Goal: Task Accomplishment & Management: Manage account settings

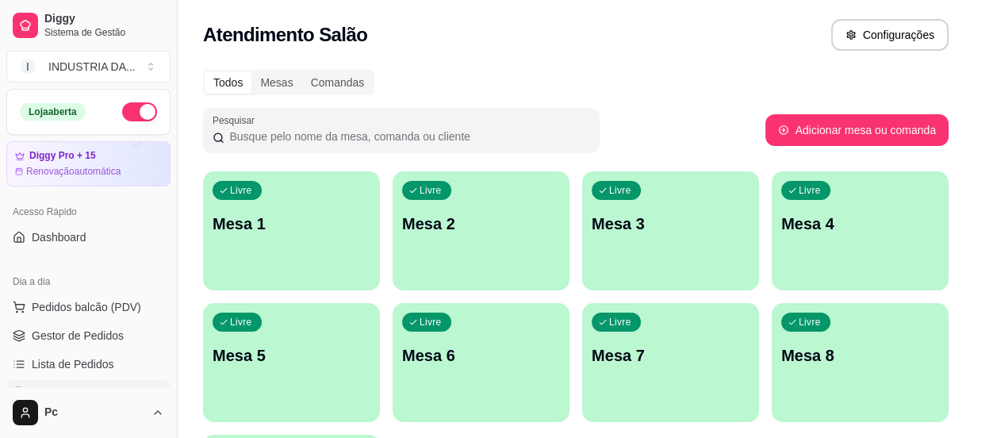
scroll to position [71, 0]
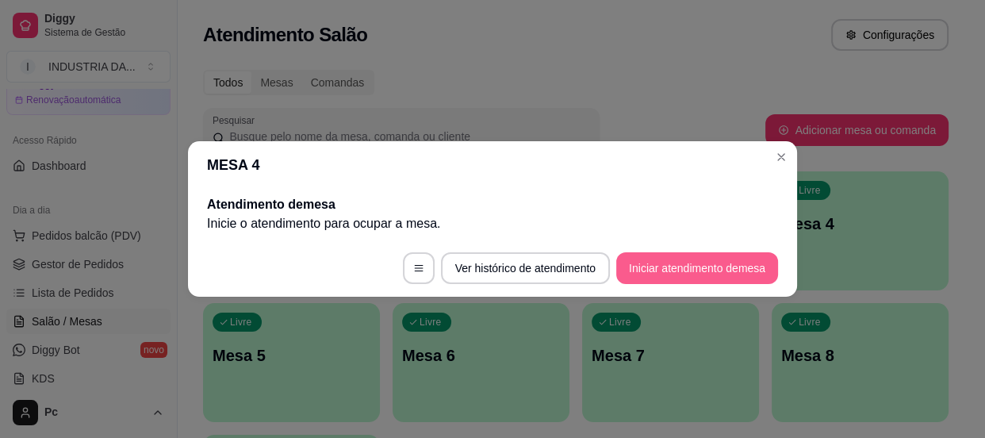
click at [656, 264] on button "Iniciar atendimento de mesa" at bounding box center [697, 268] width 162 height 32
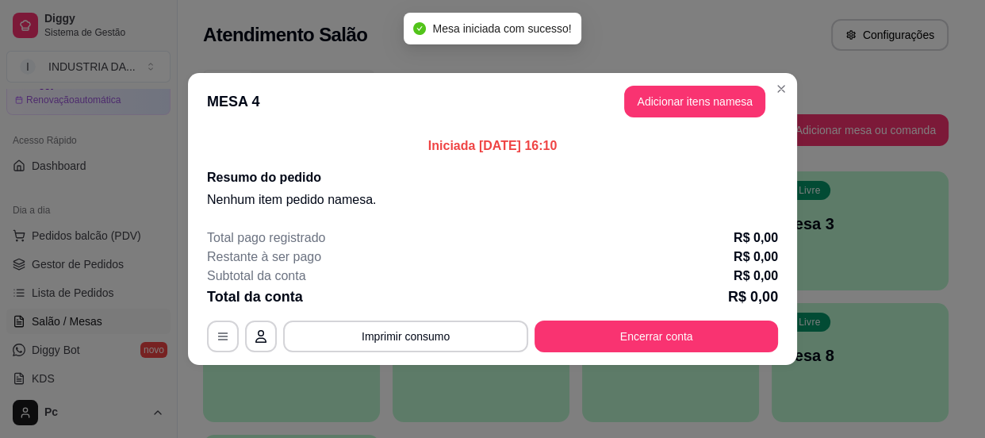
click at [656, 84] on header "MESA 4 Adicionar itens na mesa" at bounding box center [492, 101] width 609 height 57
click at [655, 100] on button "Adicionar itens na mesa" at bounding box center [694, 102] width 141 height 32
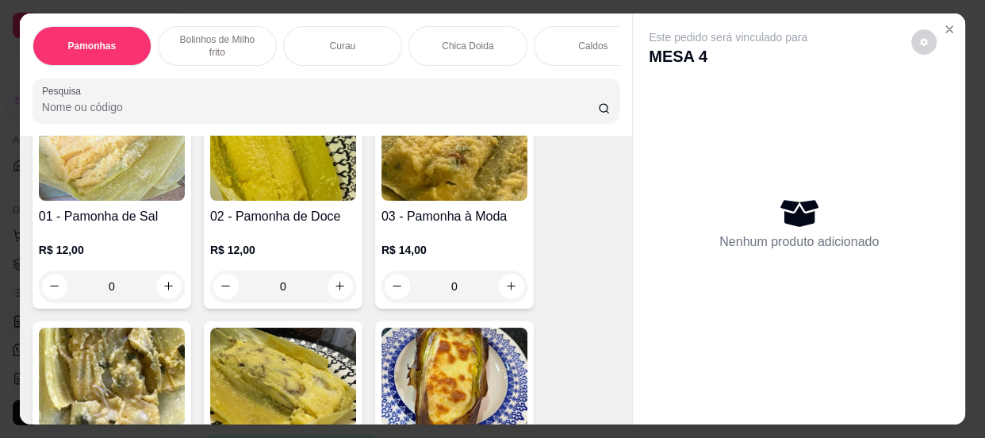
scroll to position [0, 0]
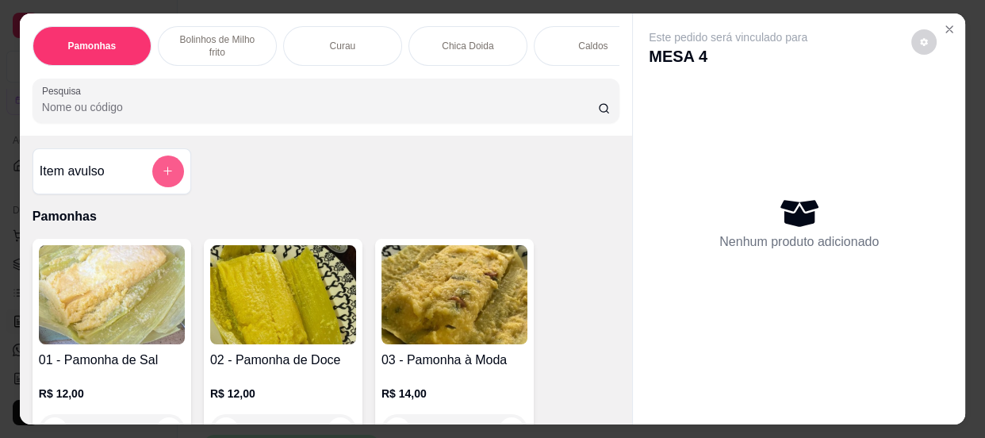
click at [166, 176] on icon "add-separate-item" at bounding box center [168, 171] width 12 height 12
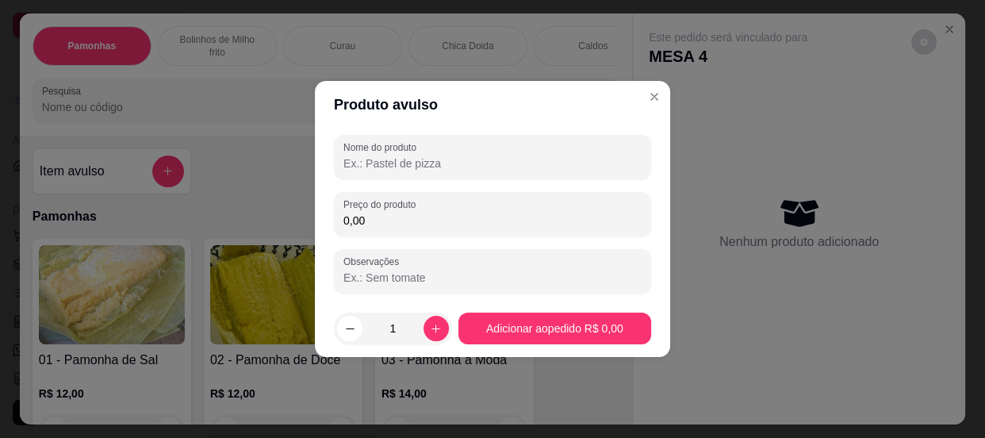
click at [441, 164] on input "Nome do produto" at bounding box center [492, 163] width 298 height 16
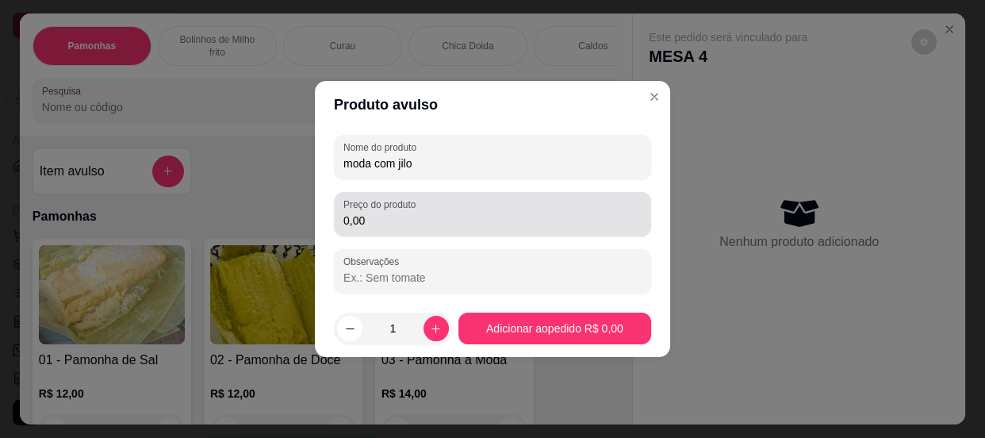
type input "moda com jilo"
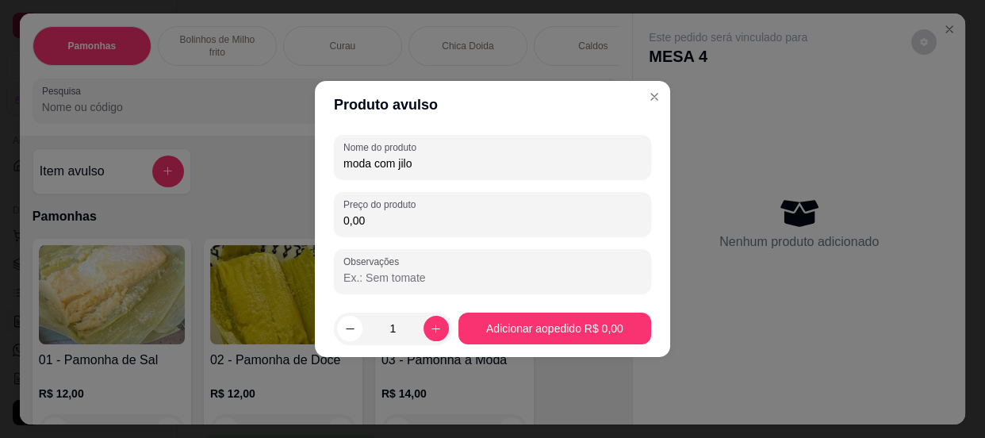
click at [440, 216] on input "0,00" at bounding box center [492, 220] width 298 height 16
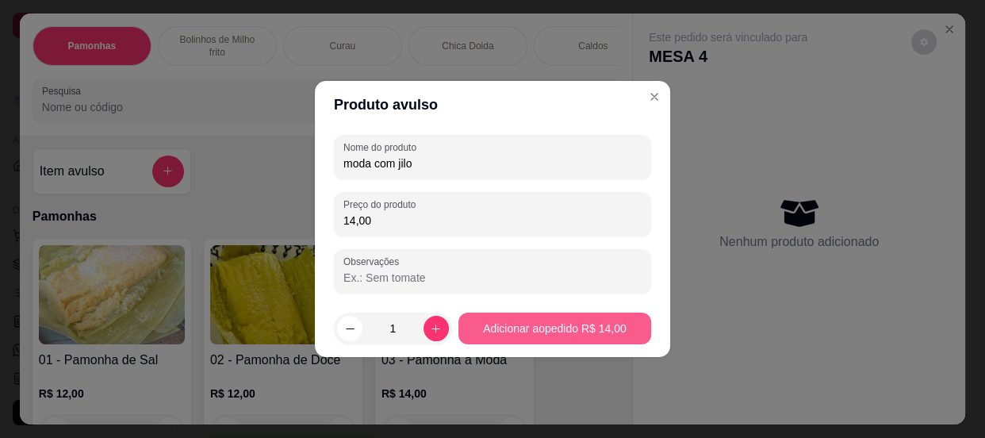
type input "14,00"
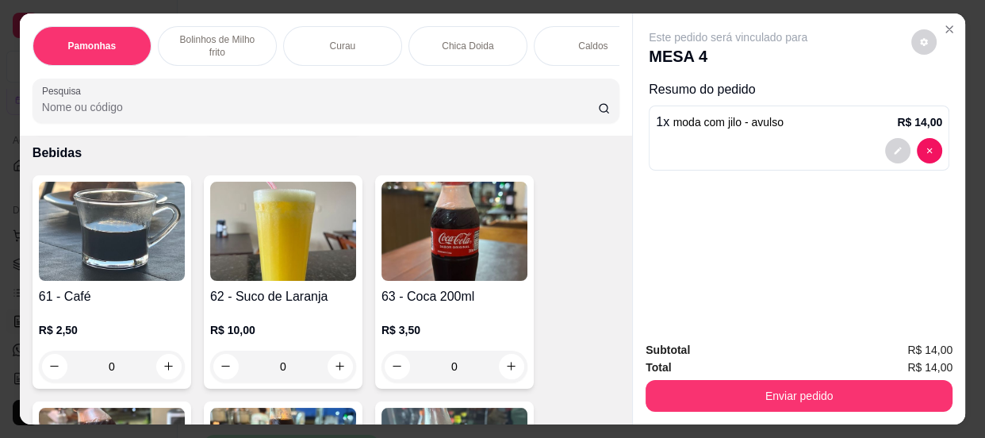
scroll to position [1945, 0]
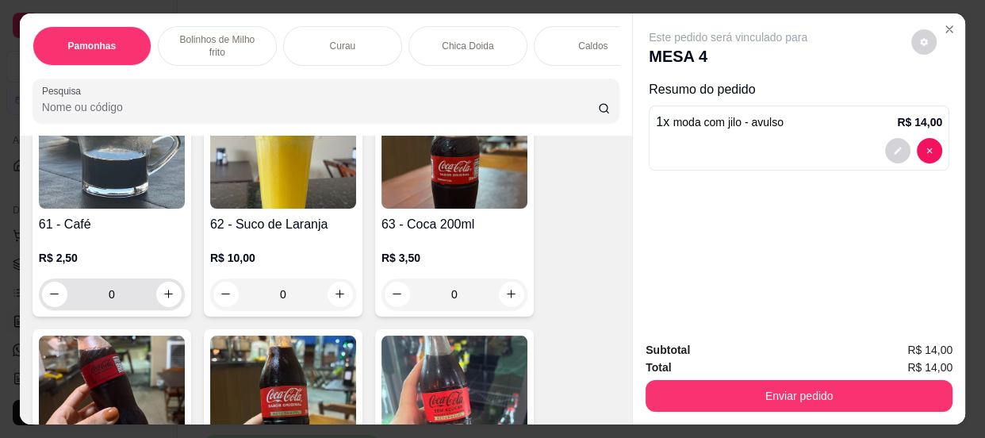
click at [126, 291] on input "0" at bounding box center [111, 294] width 89 height 32
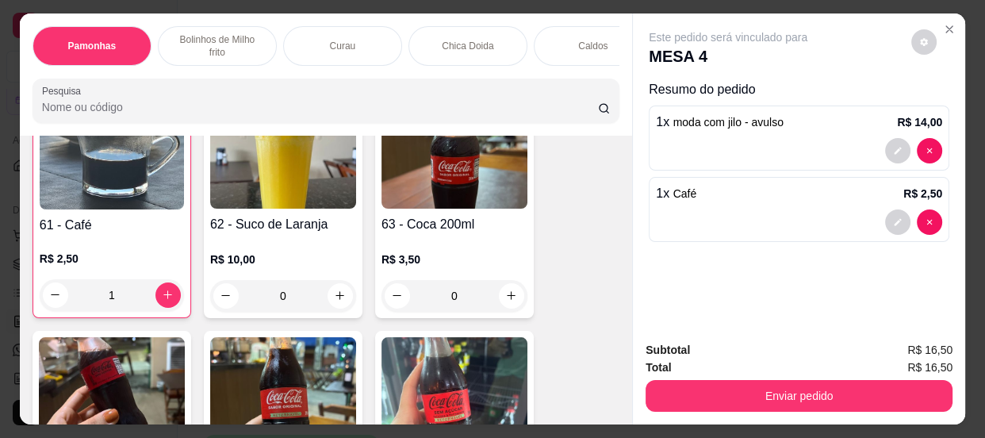
scroll to position [1946, 0]
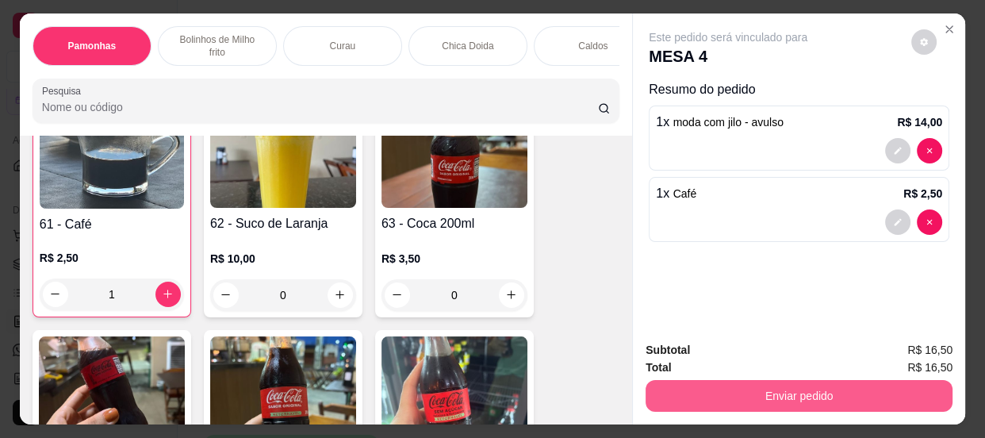
type input "1"
click at [674, 385] on button "Enviar pedido" at bounding box center [798, 396] width 307 height 32
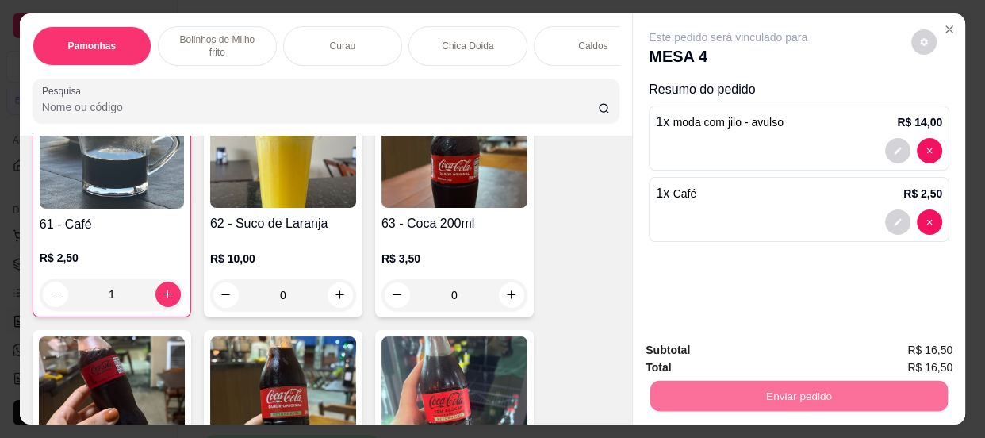
click at [876, 350] on button "Enviar pedido" at bounding box center [911, 351] width 90 height 30
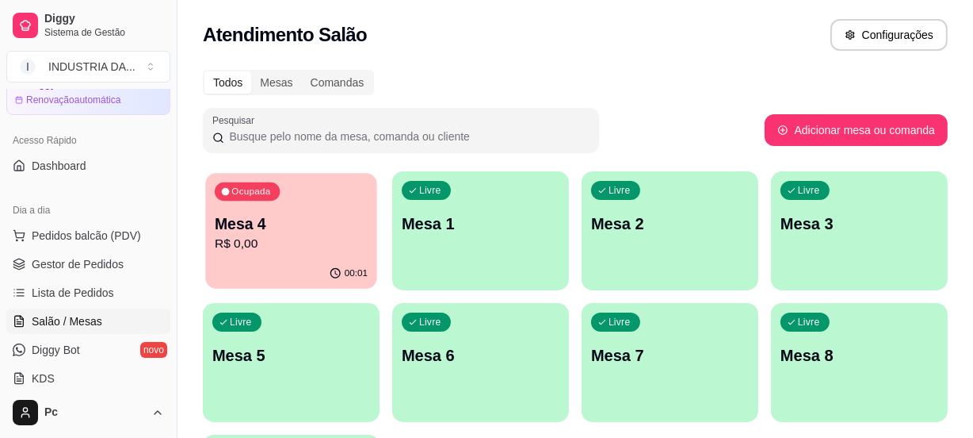
click at [309, 257] on div "Ocupada Mesa 4 R$ 0,00" at bounding box center [290, 216] width 171 height 86
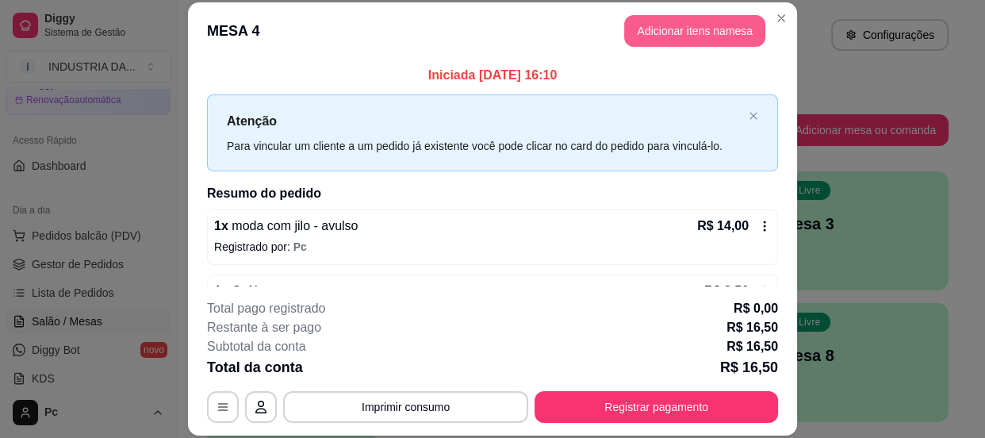
click at [658, 26] on button "Adicionar itens na mesa" at bounding box center [694, 31] width 141 height 32
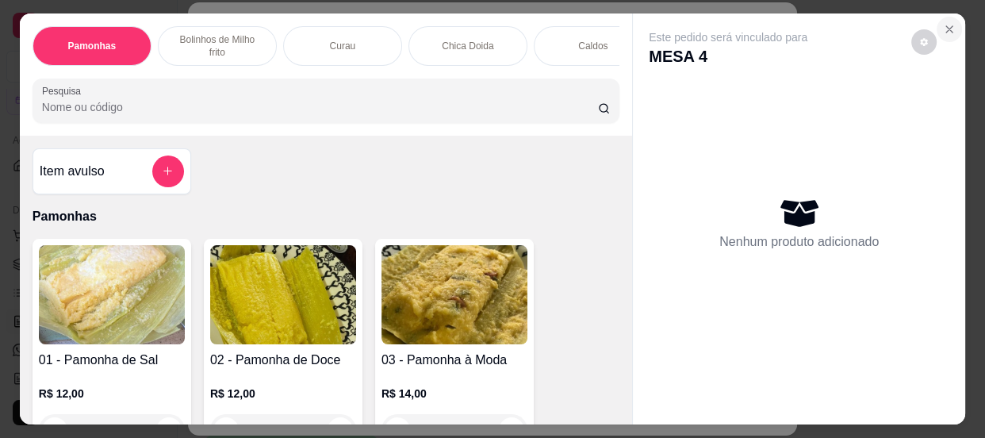
click at [943, 23] on icon "Close" at bounding box center [949, 29] width 13 height 13
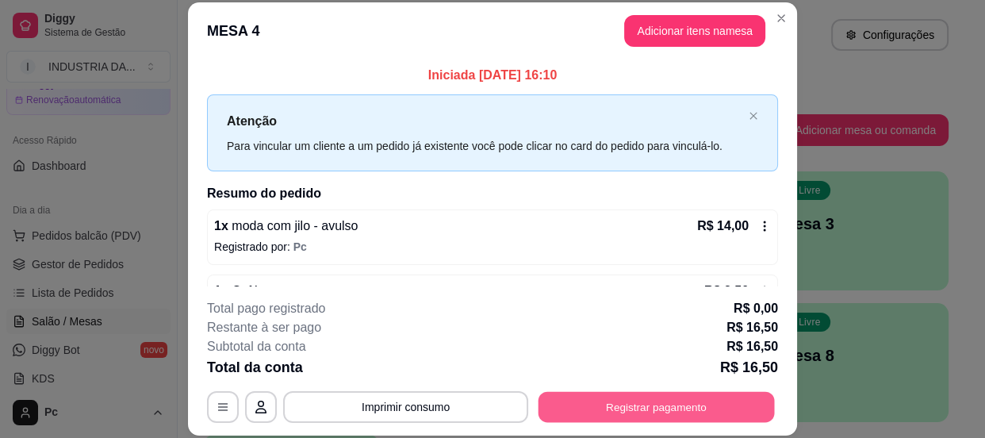
click at [644, 402] on button "Registrar pagamento" at bounding box center [656, 407] width 236 height 31
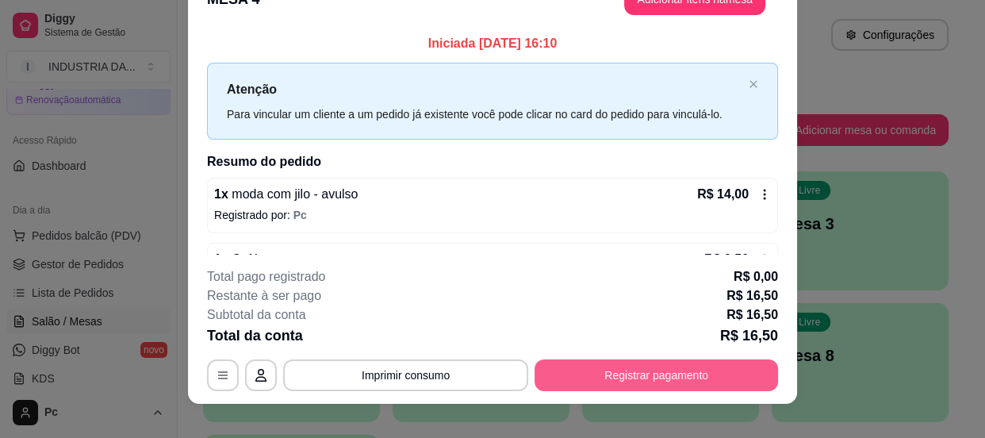
scroll to position [48, 0]
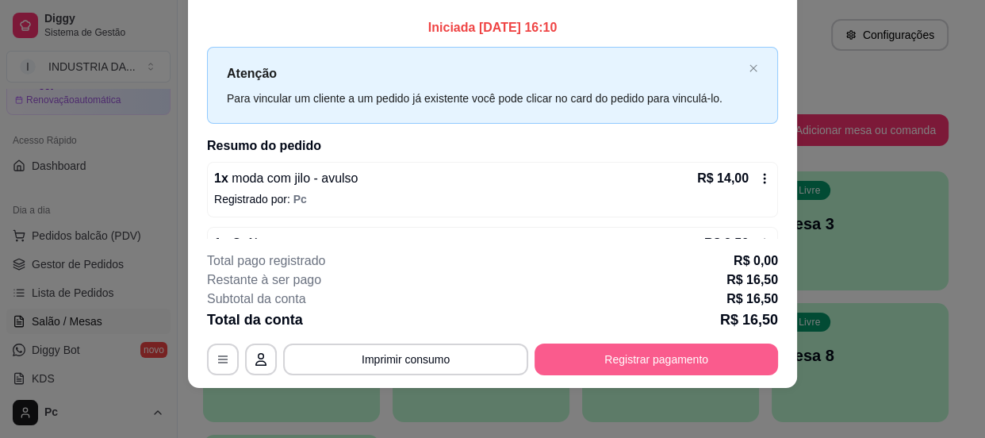
click at [688, 362] on button "Registrar pagamento" at bounding box center [655, 359] width 243 height 32
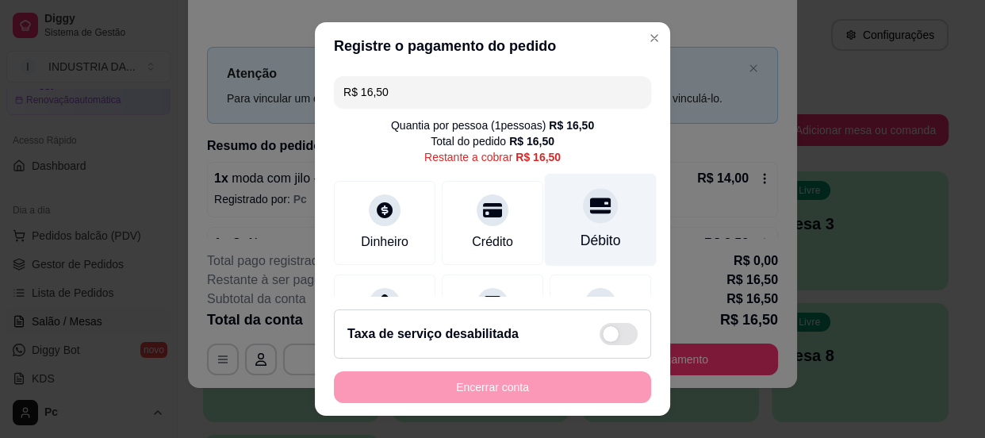
click at [590, 201] on icon at bounding box center [600, 205] width 21 height 16
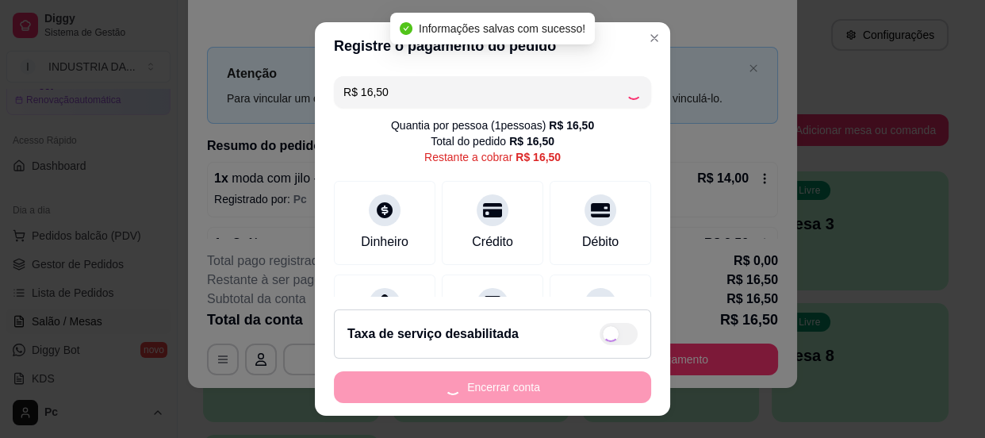
type input "R$ 0,00"
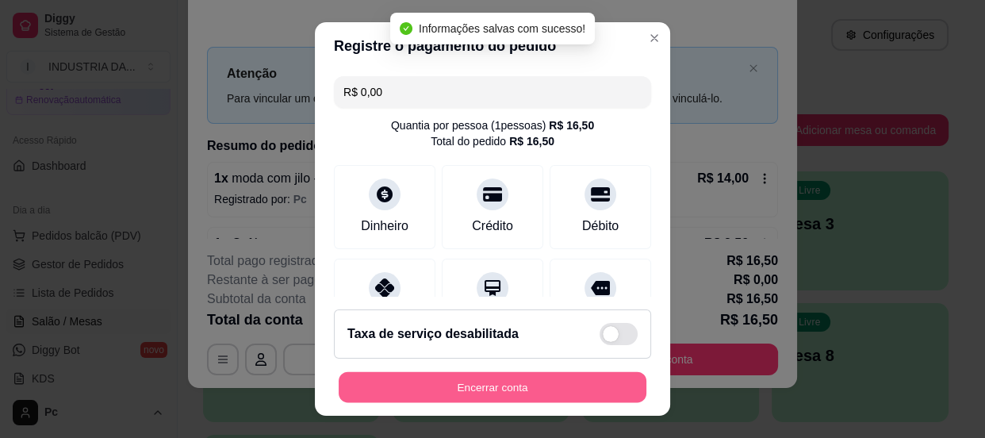
click at [572, 396] on button "Encerrar conta" at bounding box center [492, 387] width 308 height 31
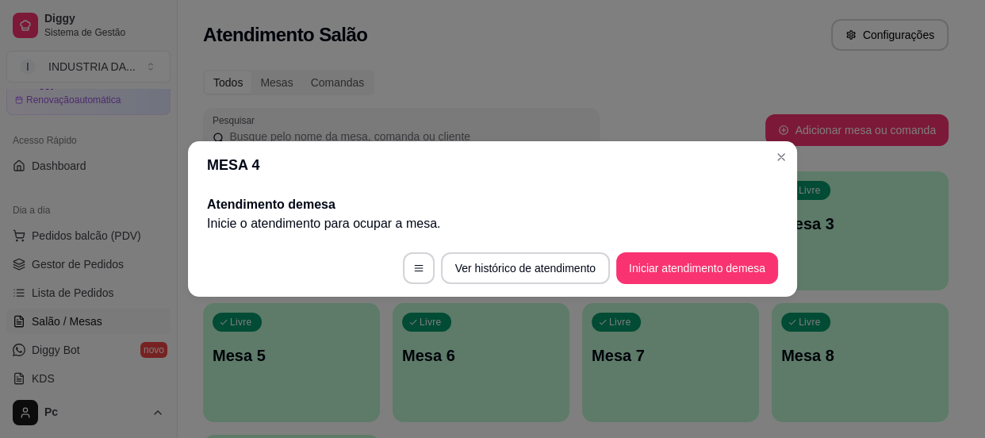
scroll to position [0, 0]
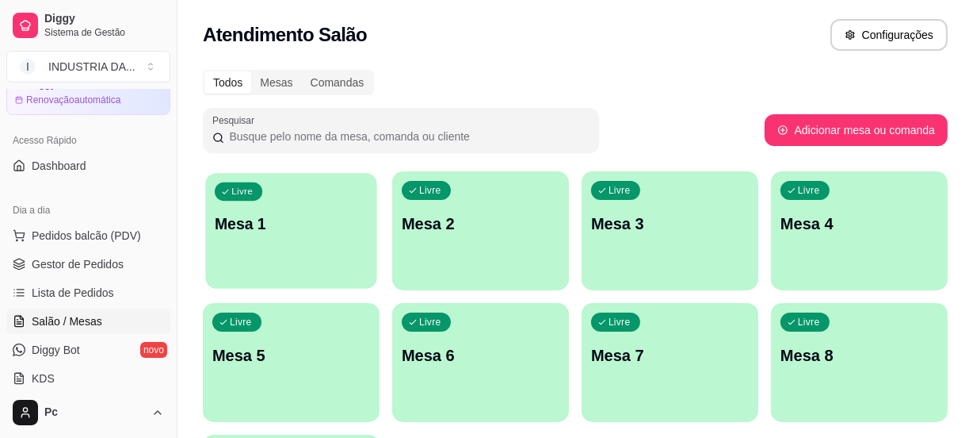
click at [349, 233] on p "Mesa 1" at bounding box center [291, 223] width 153 height 21
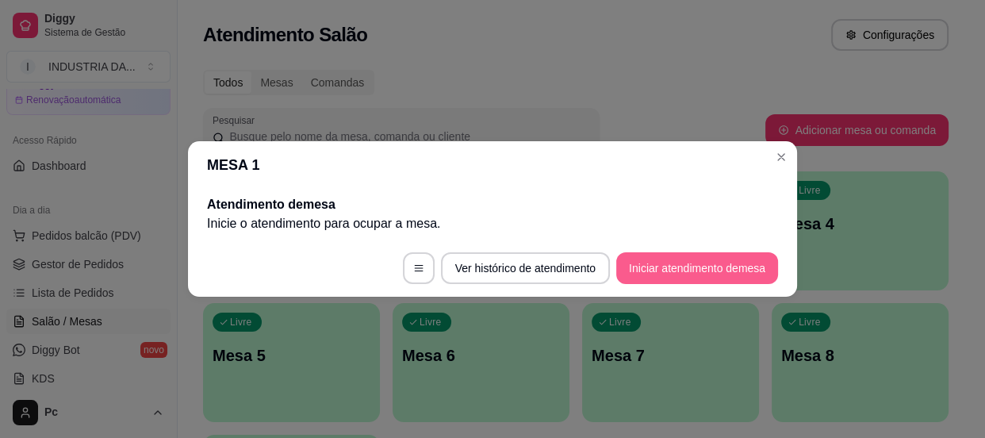
click at [663, 273] on button "Iniciar atendimento de mesa" at bounding box center [697, 268] width 162 height 32
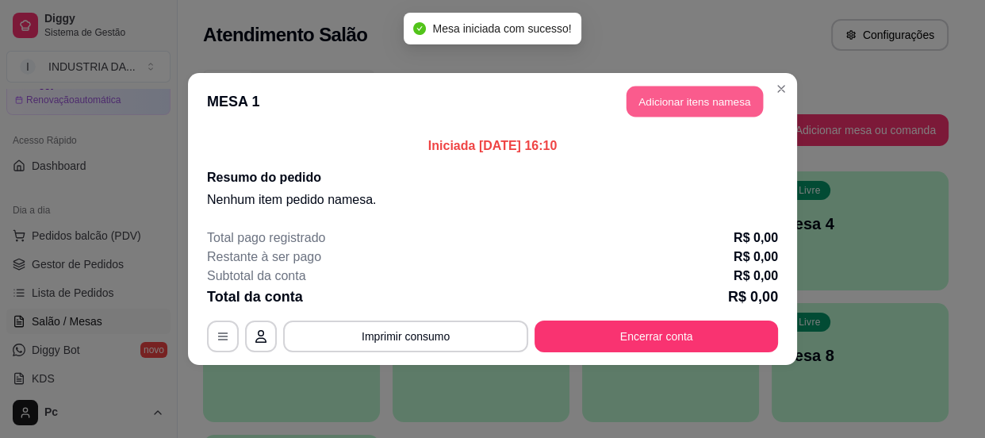
click at [683, 101] on button "Adicionar itens na mesa" at bounding box center [694, 101] width 136 height 31
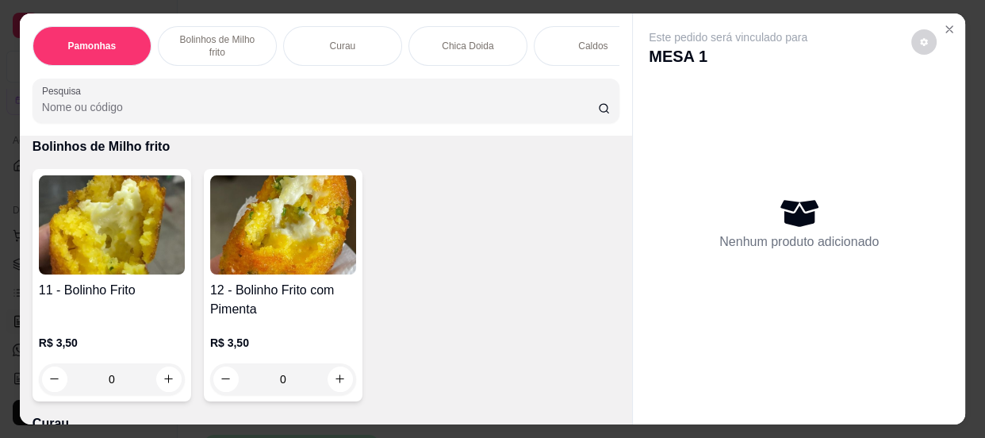
scroll to position [576, 0]
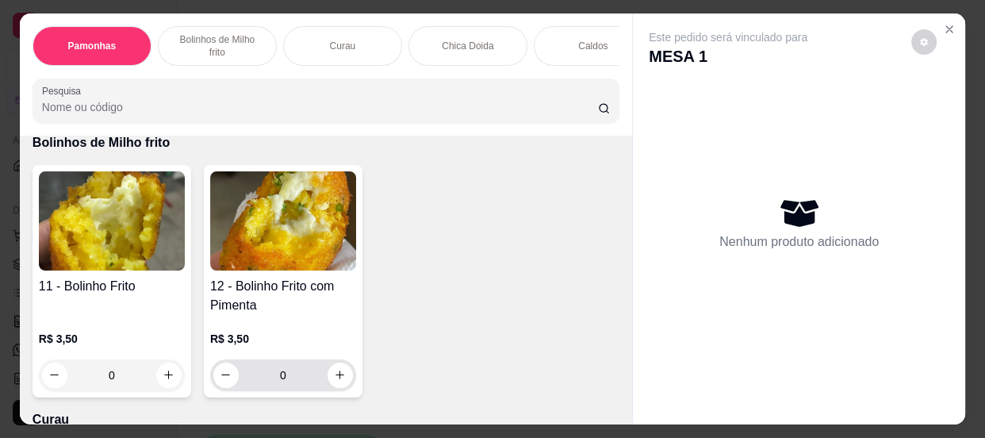
click at [246, 381] on input "0" at bounding box center [283, 375] width 89 height 32
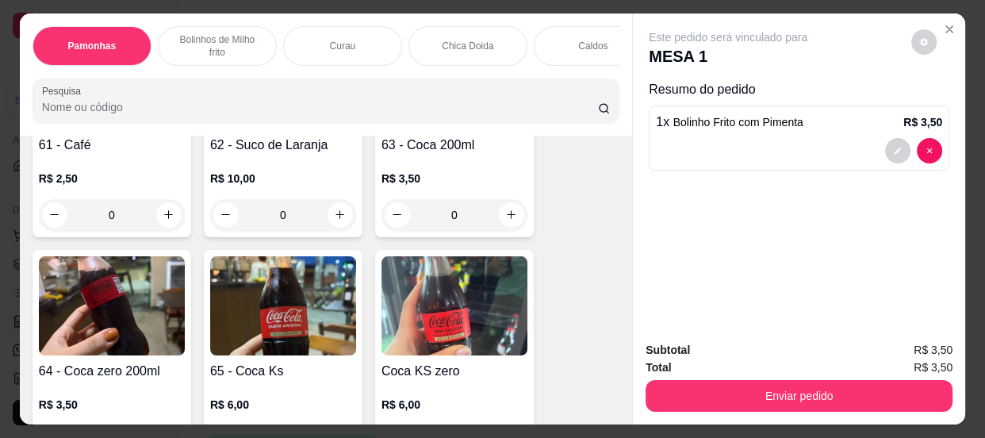
scroll to position [2162, 0]
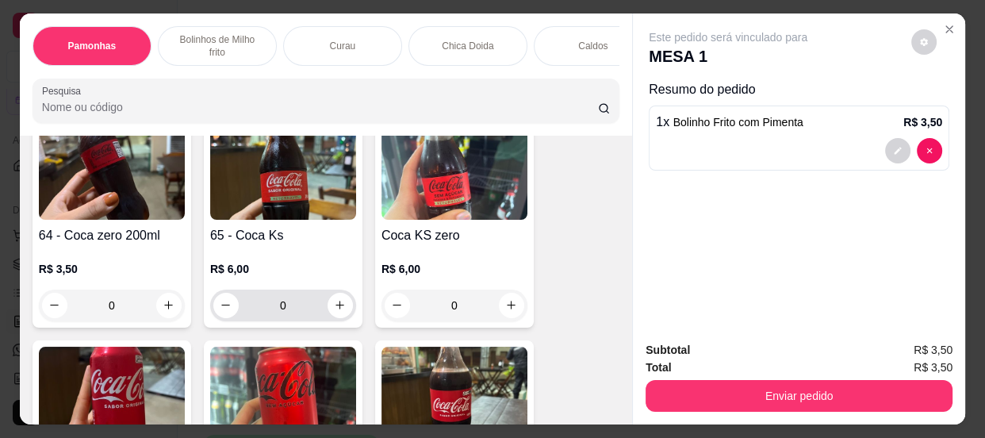
type input "1"
click at [293, 306] on input "0" at bounding box center [283, 305] width 89 height 32
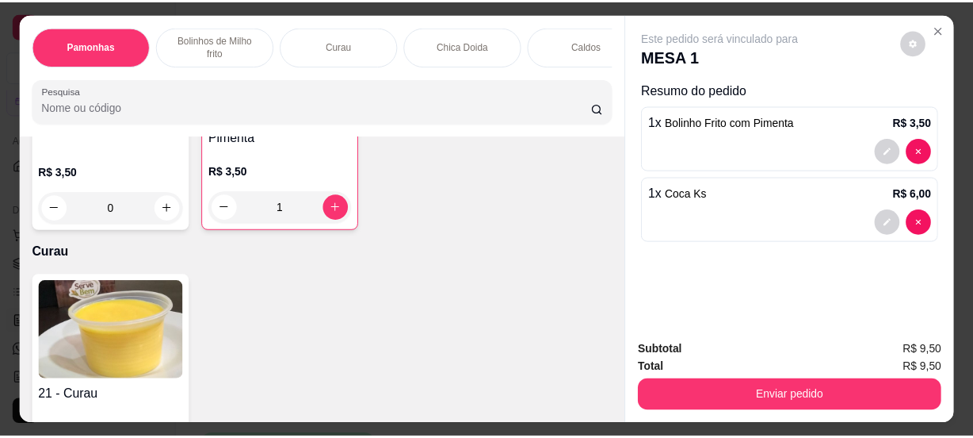
scroll to position [648, 0]
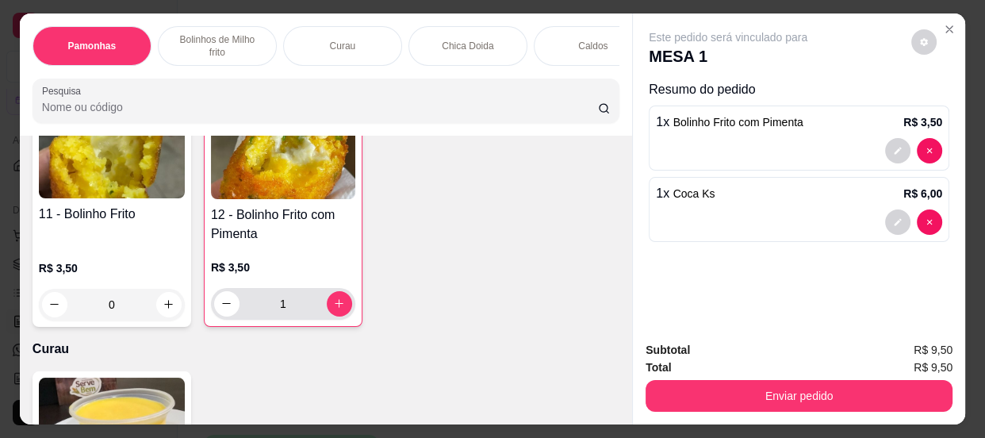
type input "1"
click at [333, 304] on icon "increase-product-quantity" at bounding box center [339, 303] width 12 height 12
type input "3"
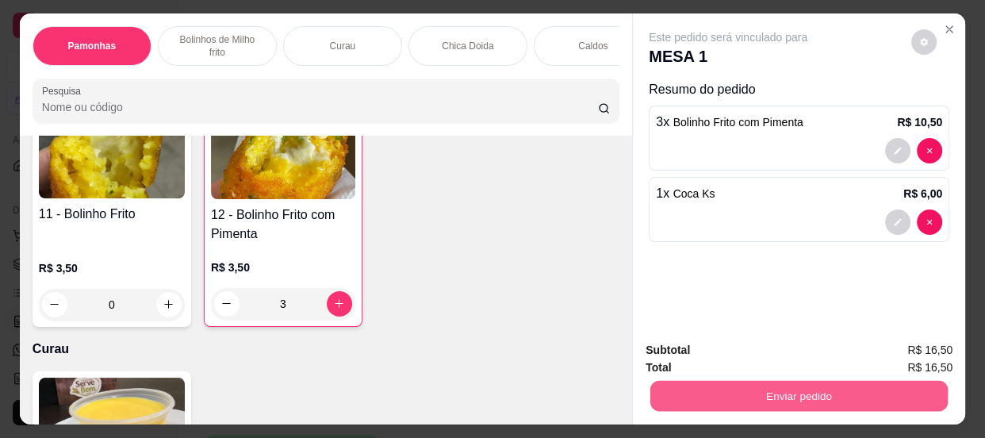
click at [723, 395] on button "Enviar pedido" at bounding box center [798, 396] width 297 height 31
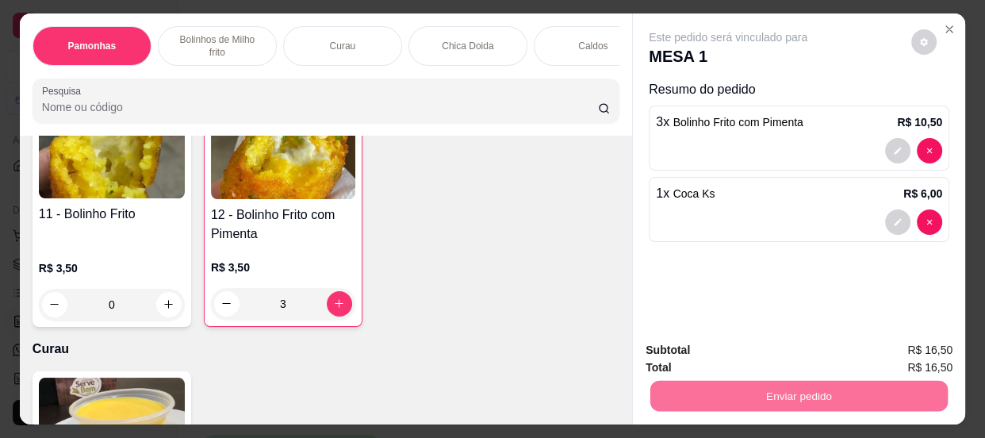
click at [880, 339] on button "Enviar pedido" at bounding box center [911, 351] width 90 height 30
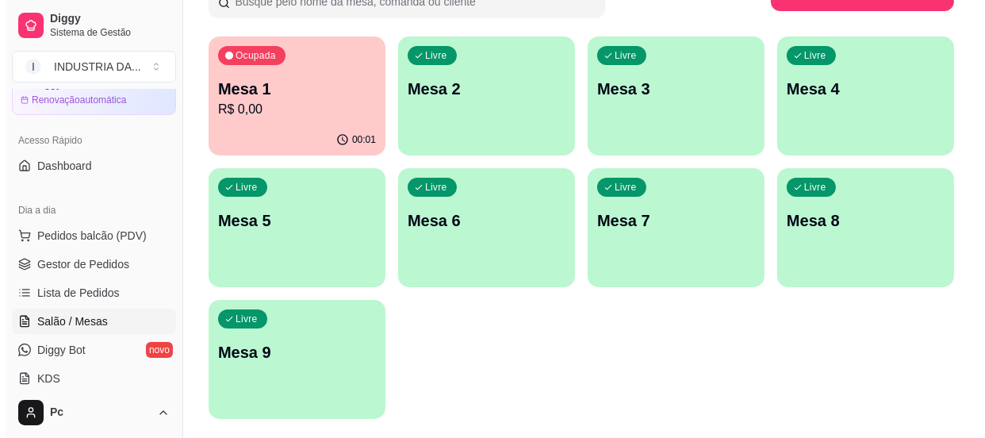
scroll to position [143, 0]
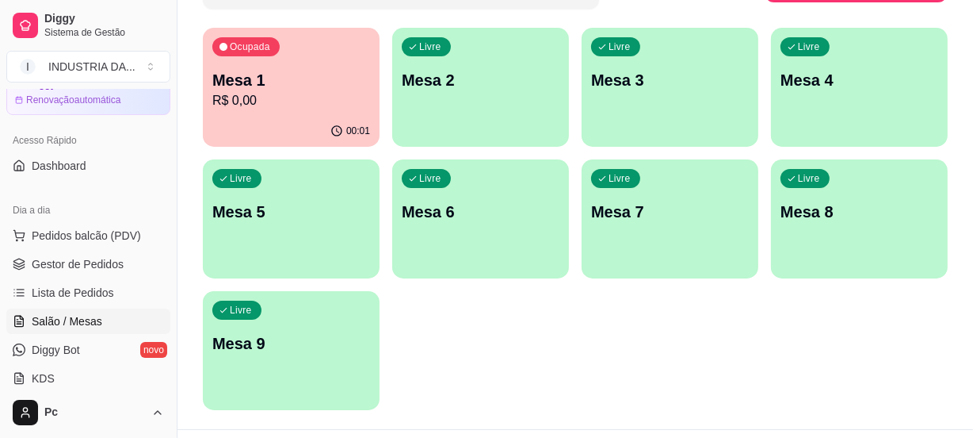
click at [270, 340] on p "Mesa 9" at bounding box center [291, 343] width 158 height 22
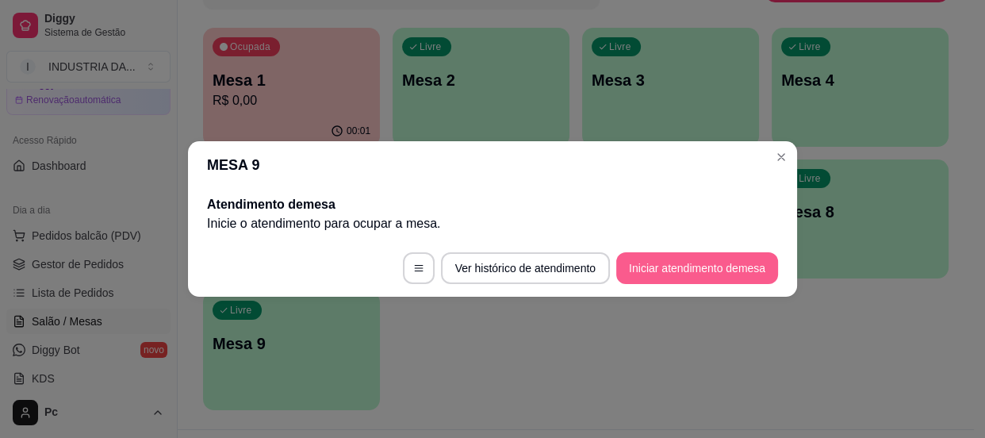
click at [664, 261] on button "Iniciar atendimento de mesa" at bounding box center [697, 268] width 162 height 32
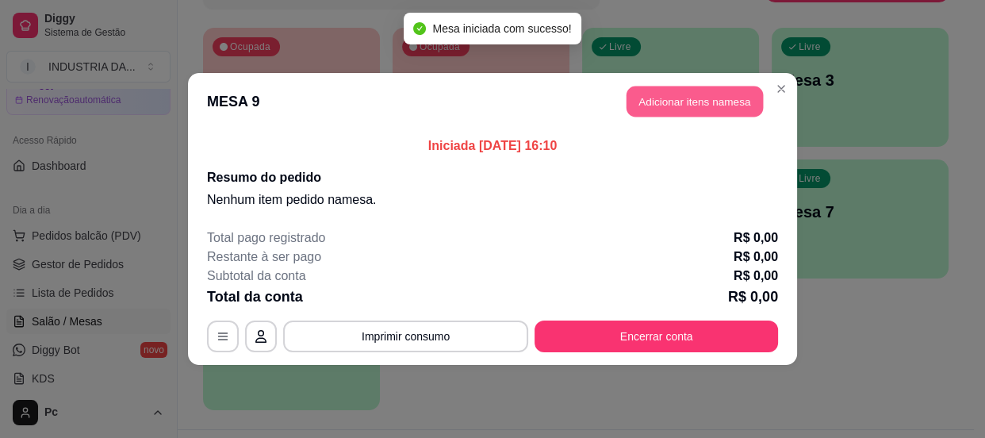
click at [658, 101] on button "Adicionar itens na mesa" at bounding box center [694, 101] width 136 height 31
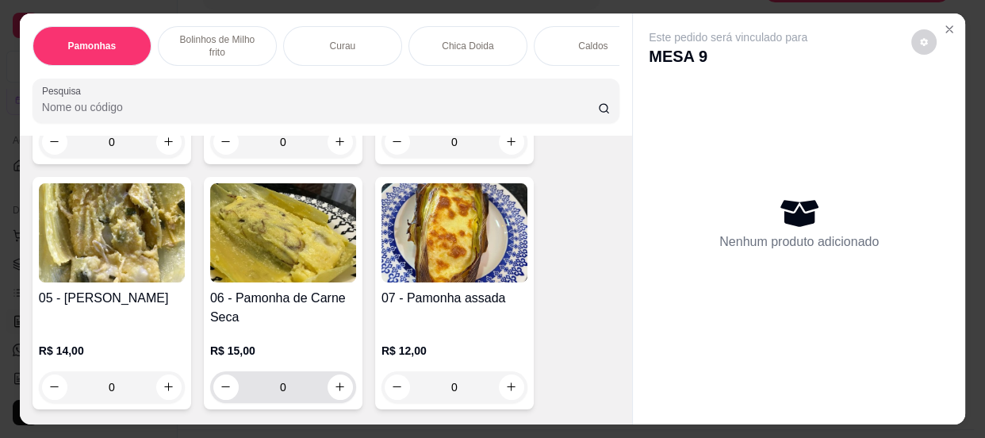
scroll to position [648, 0]
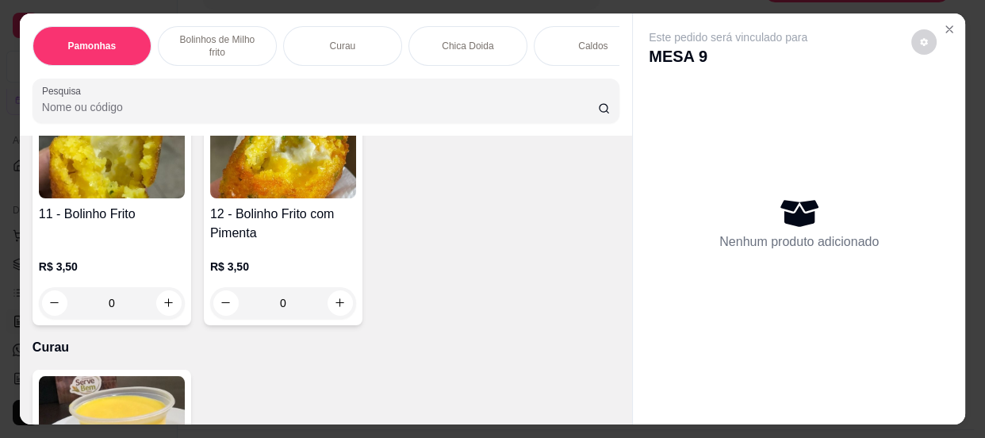
click at [128, 304] on input "0" at bounding box center [111, 303] width 89 height 32
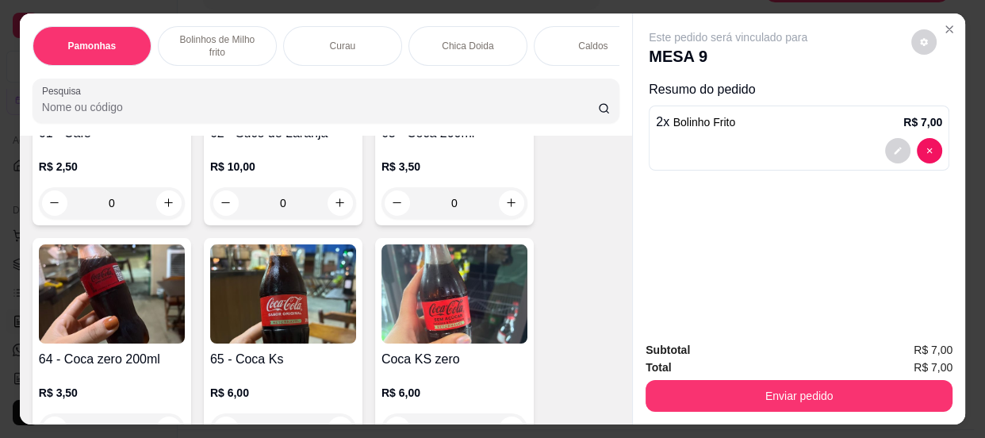
scroll to position [2090, 0]
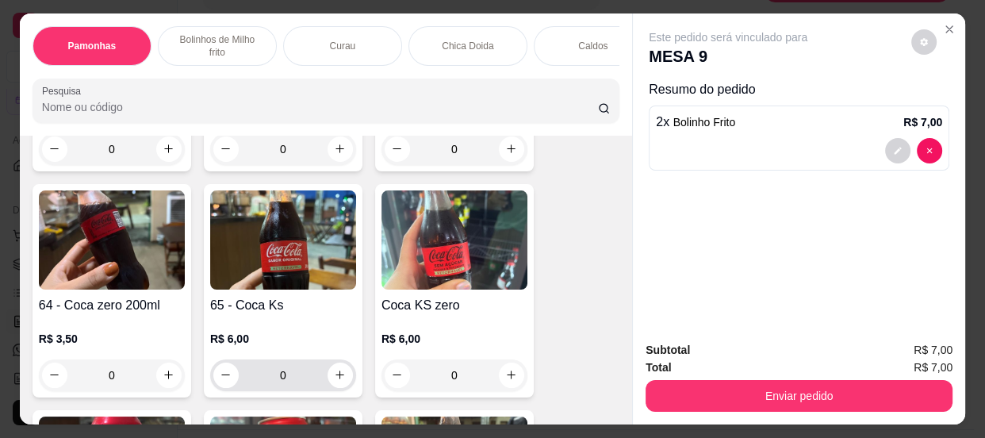
type input "2"
click at [294, 379] on input "0" at bounding box center [283, 375] width 89 height 32
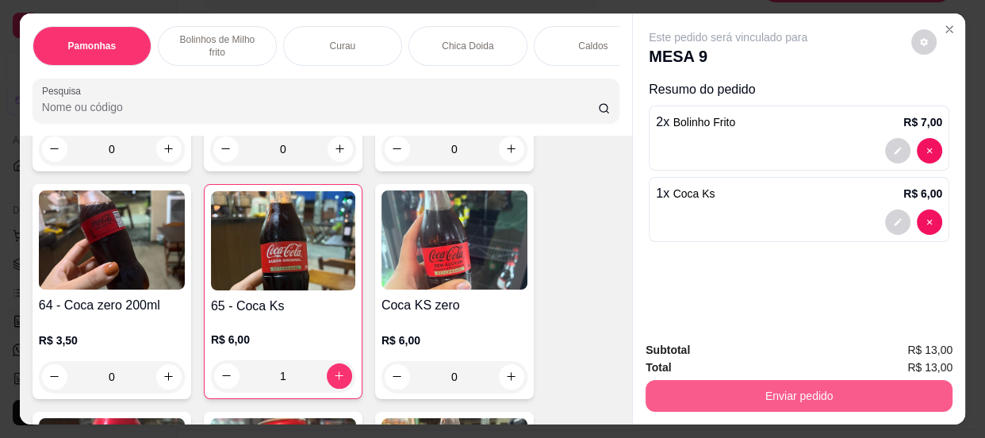
type input "1"
click at [690, 385] on button "Enviar pedido" at bounding box center [798, 396] width 307 height 32
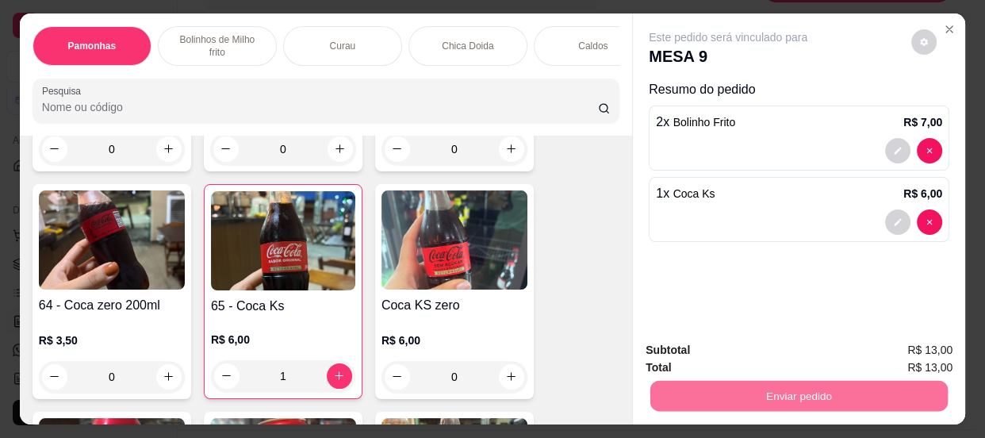
click at [898, 346] on button "Enviar pedido" at bounding box center [911, 351] width 87 height 29
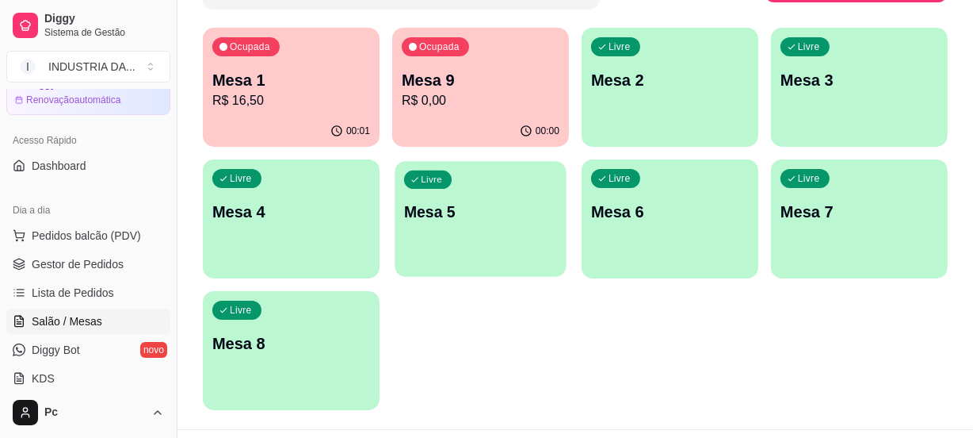
click at [480, 204] on p "Mesa 5" at bounding box center [480, 211] width 153 height 21
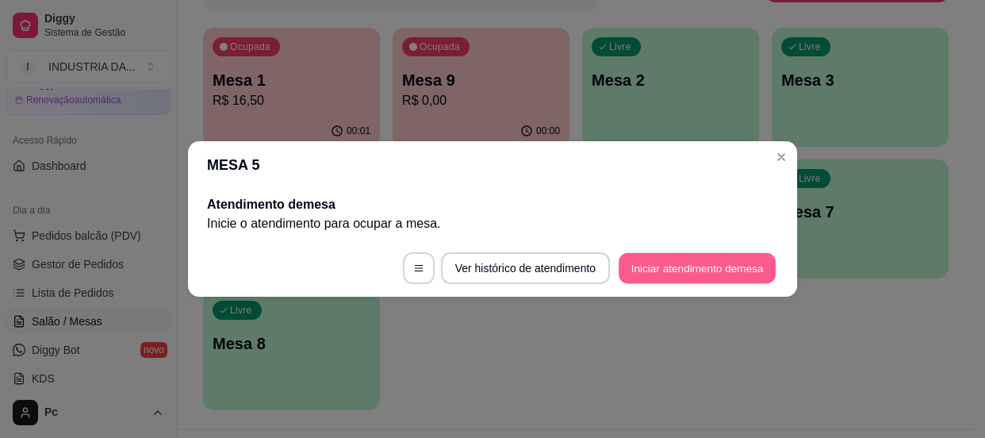
click at [666, 266] on button "Iniciar atendimento de mesa" at bounding box center [696, 268] width 157 height 31
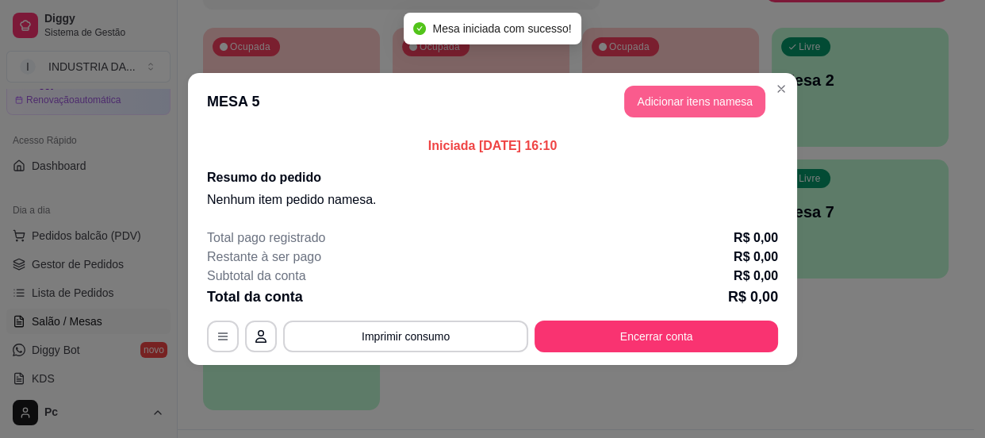
click at [647, 96] on button "Adicionar itens na mesa" at bounding box center [694, 102] width 141 height 32
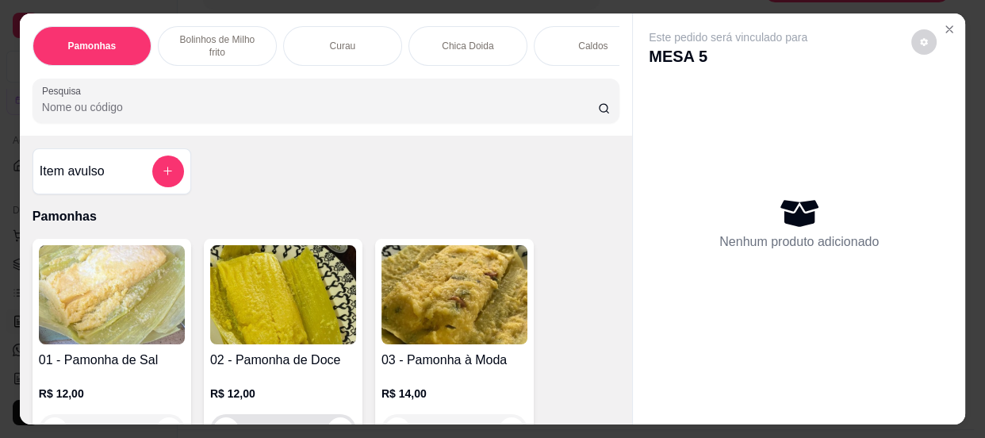
scroll to position [288, 0]
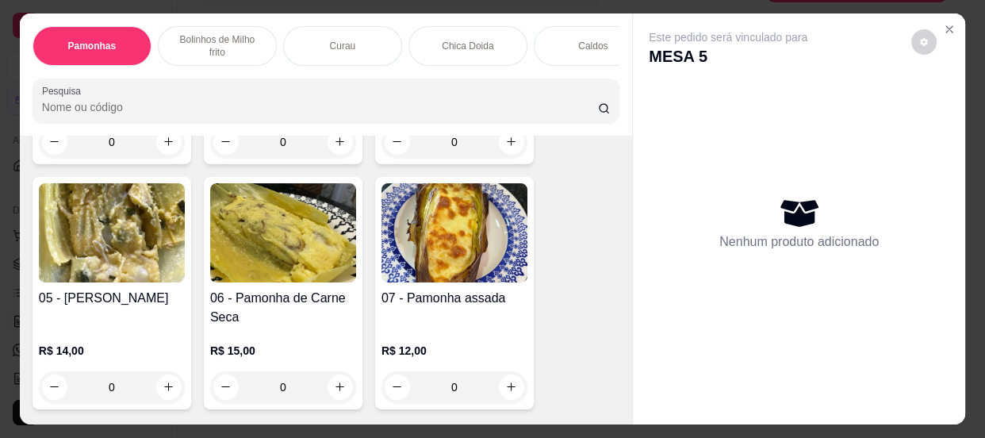
click at [284, 391] on input "0" at bounding box center [283, 387] width 89 height 32
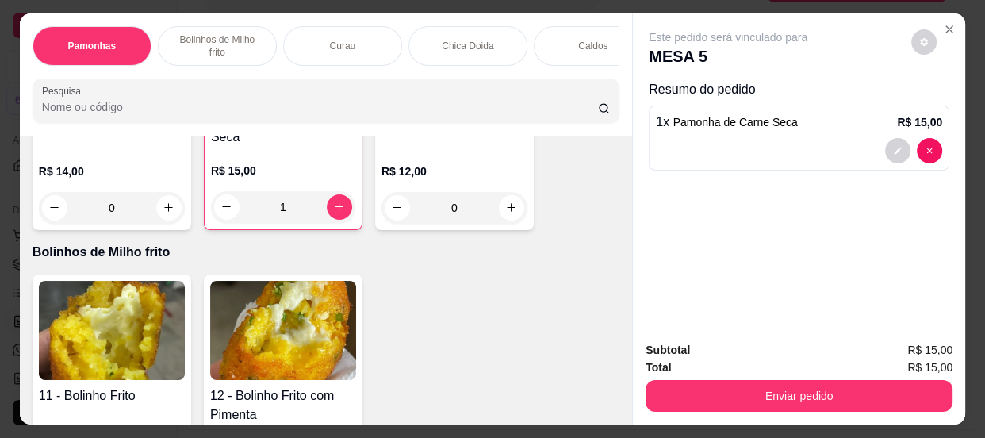
scroll to position [576, 0]
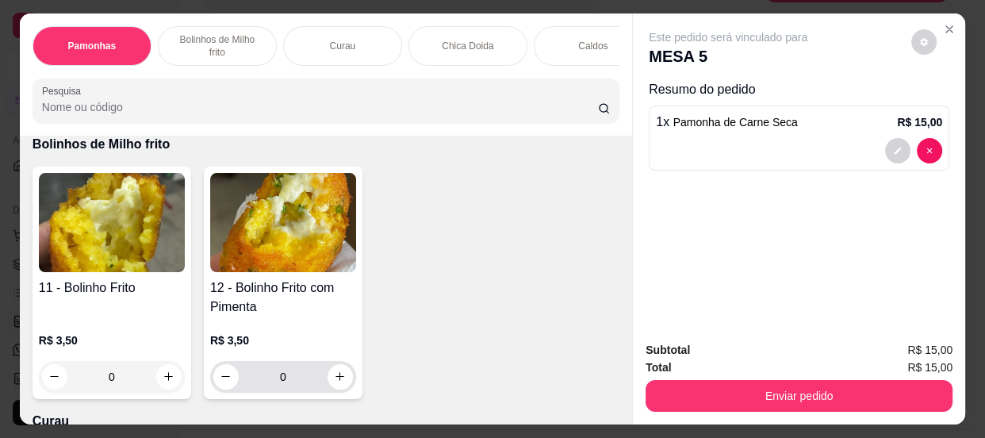
type input "1"
click at [288, 380] on input "0" at bounding box center [283, 377] width 89 height 32
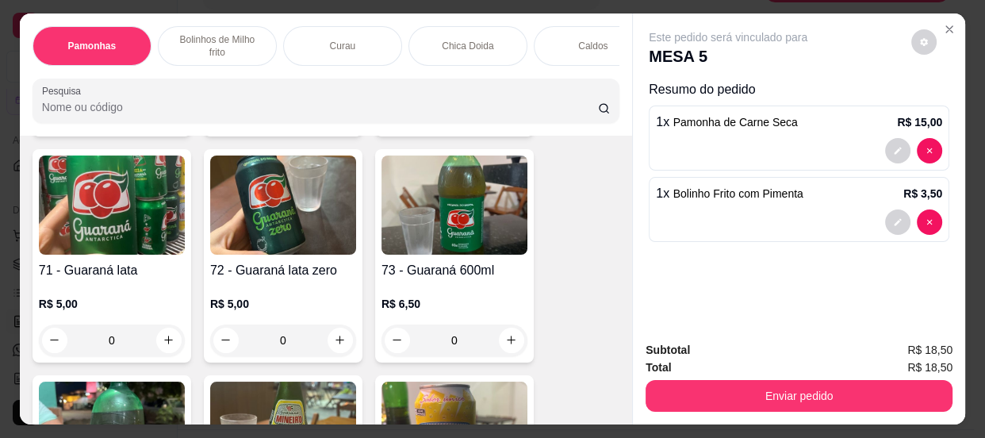
scroll to position [2810, 0]
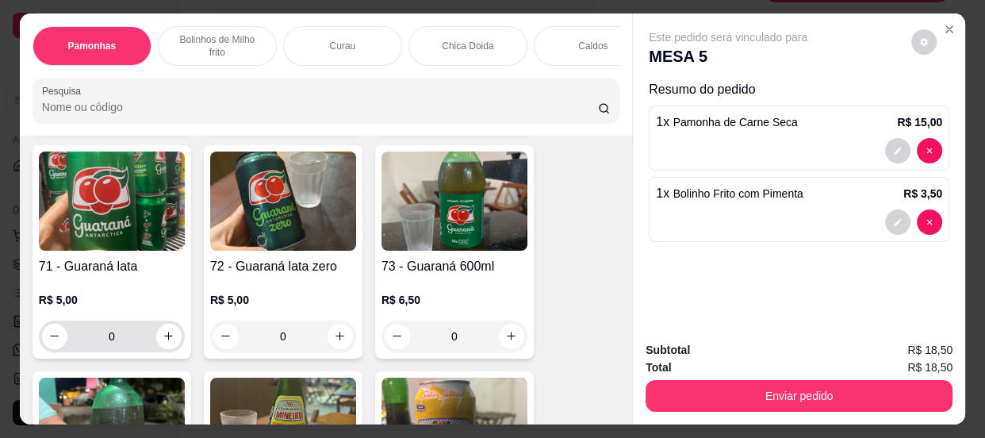
type input "1"
click at [140, 345] on input "0" at bounding box center [111, 336] width 89 height 32
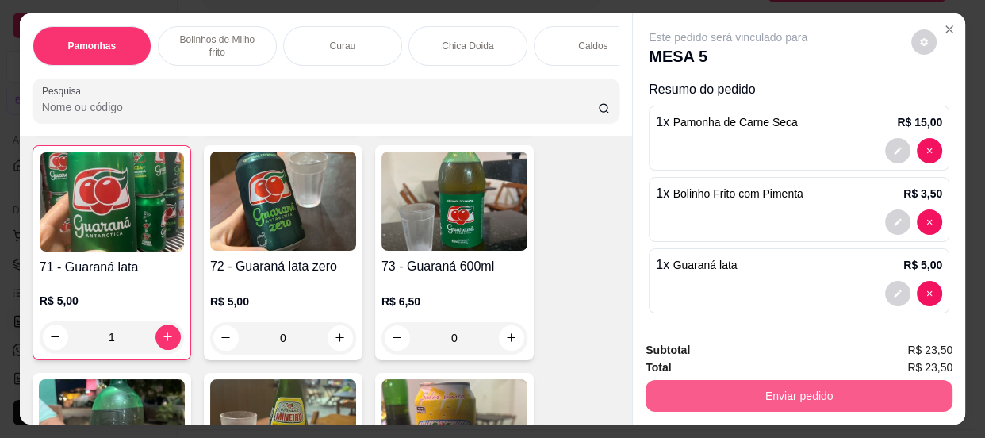
type input "1"
click at [705, 396] on button "Enviar pedido" at bounding box center [798, 396] width 307 height 32
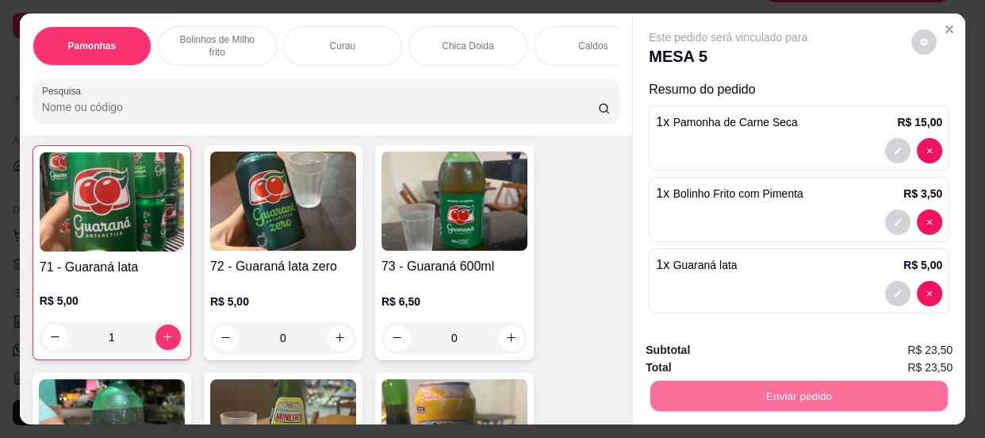
click at [927, 357] on button "Enviar pedido" at bounding box center [911, 352] width 90 height 30
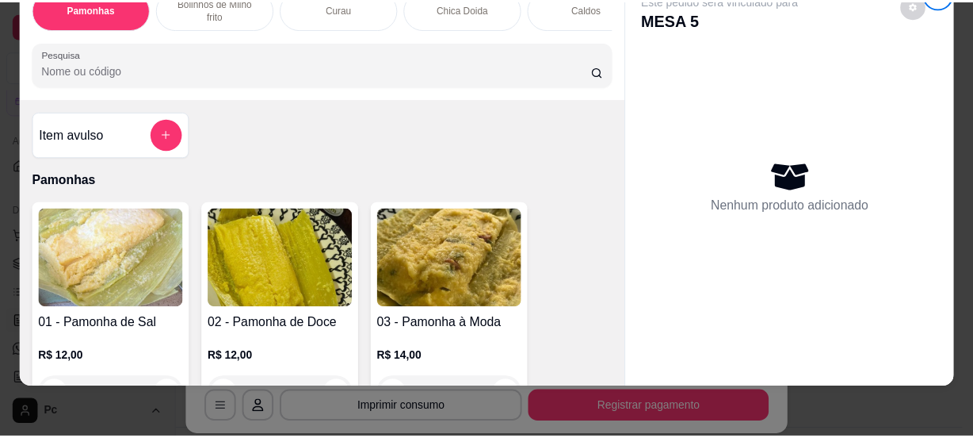
scroll to position [0, 0]
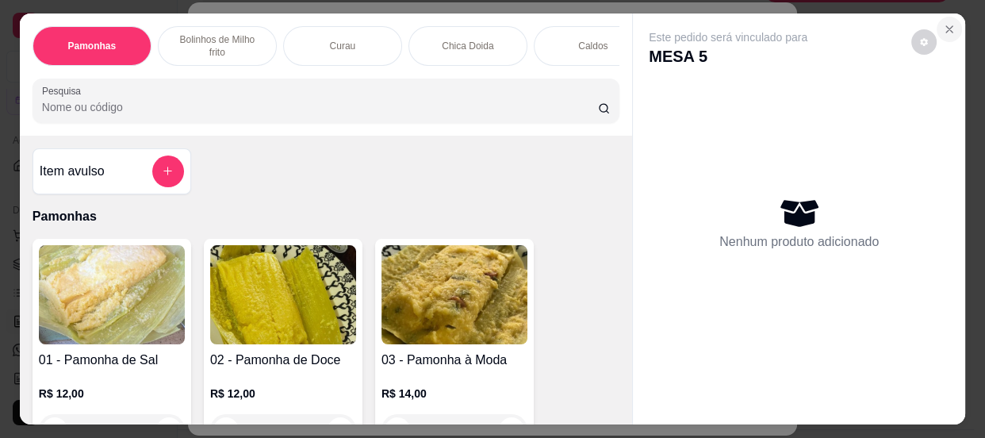
click at [947, 32] on button "Close" at bounding box center [948, 29] width 25 height 25
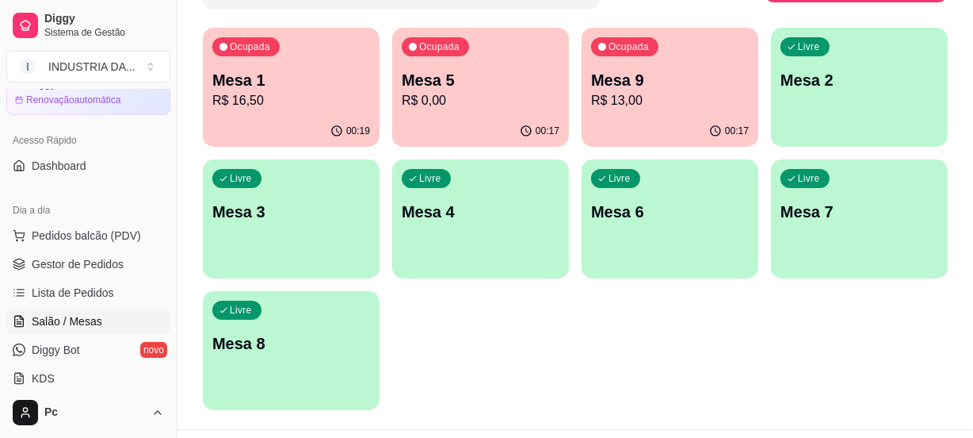
click at [679, 383] on div "Ocupada Mesa 1 R$ 16,50 00:19 Ocupada Mesa 5 R$ 0,00 00:17 Ocupada Mesa 9 R$ 13…" at bounding box center [575, 219] width 745 height 382
click at [346, 93] on p "R$ 56,50" at bounding box center [291, 100] width 153 height 18
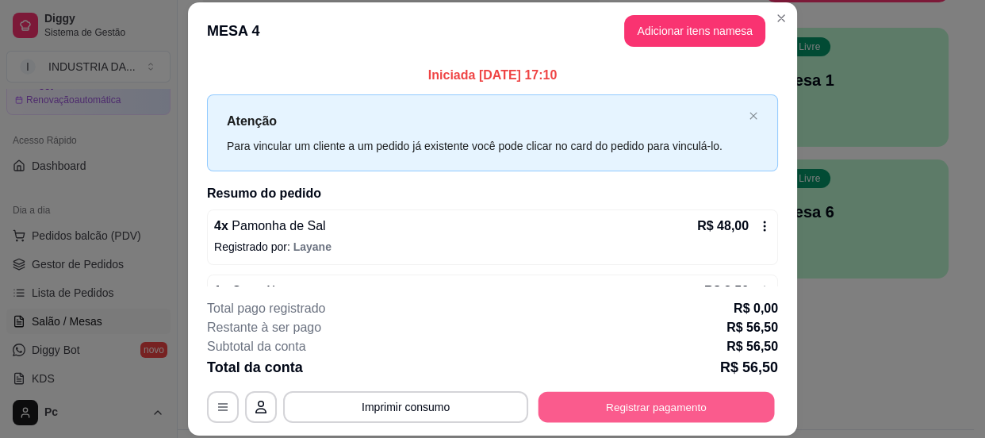
click at [664, 397] on button "Registrar pagamento" at bounding box center [656, 407] width 236 height 31
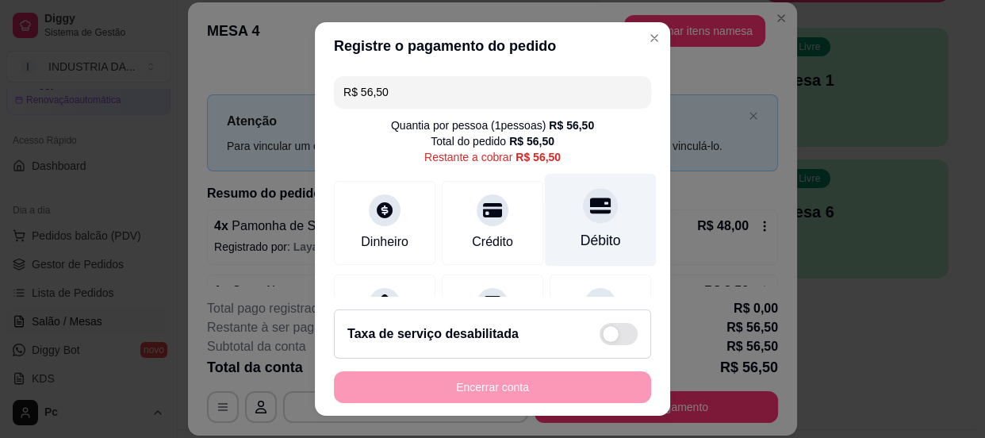
click at [580, 232] on div "Débito" at bounding box center [600, 240] width 40 height 21
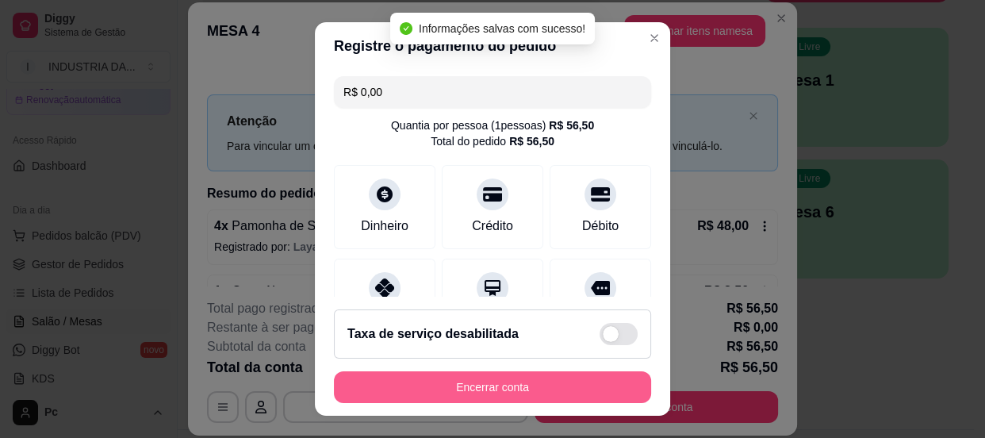
type input "R$ 0,00"
click at [534, 380] on button "Encerrar conta" at bounding box center [492, 387] width 308 height 31
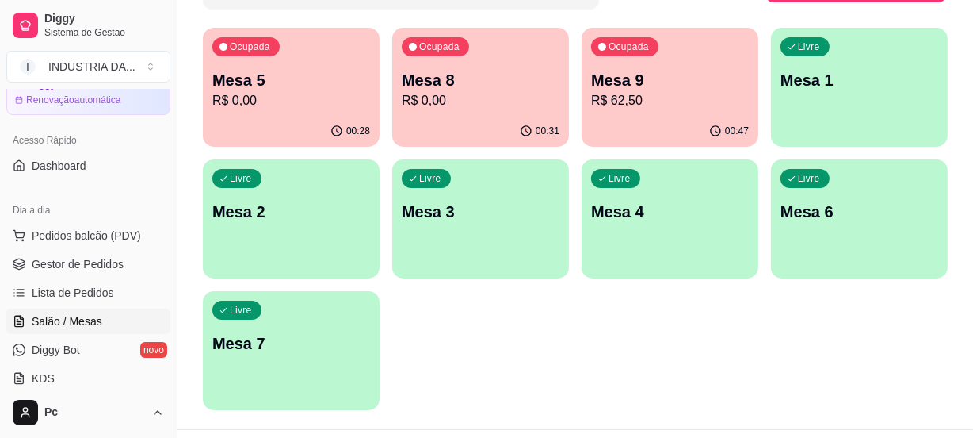
click at [677, 130] on div "00:47" at bounding box center [670, 131] width 177 height 31
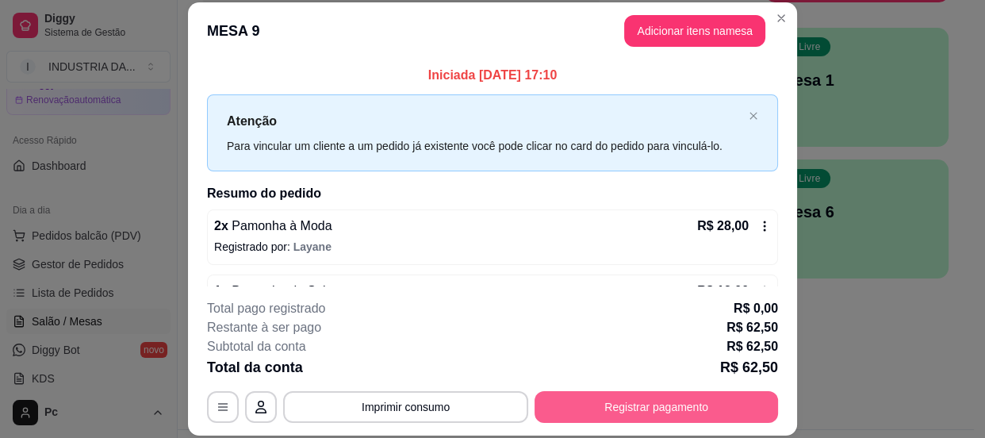
click at [610, 410] on button "Registrar pagamento" at bounding box center [655, 407] width 243 height 32
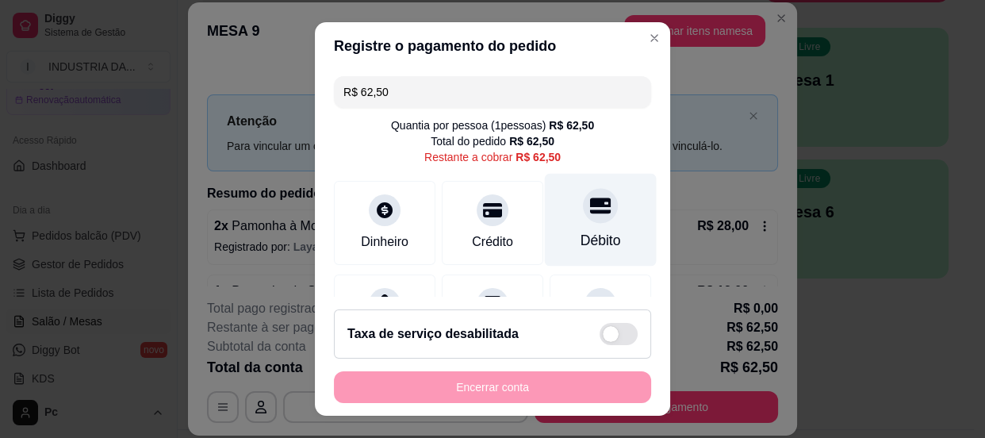
drag, startPoint x: 563, startPoint y: 193, endPoint x: 563, endPoint y: 204, distance: 11.1
click at [563, 201] on div "Débito" at bounding box center [601, 219] width 112 height 93
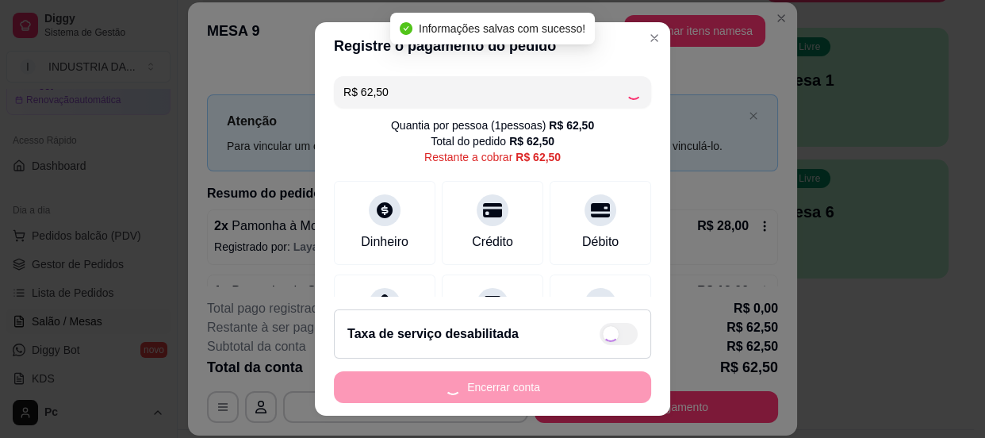
type input "R$ 0,00"
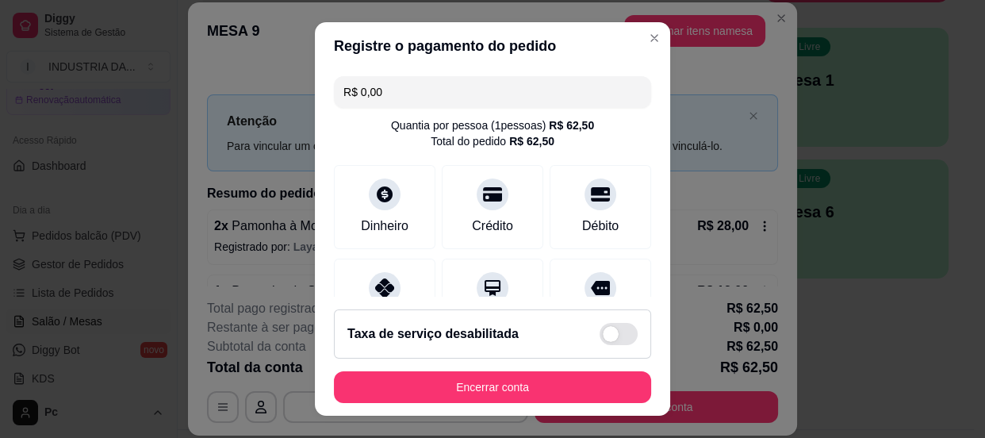
click at [576, 357] on div "Taxa de serviço desabilitada" at bounding box center [492, 333] width 317 height 49
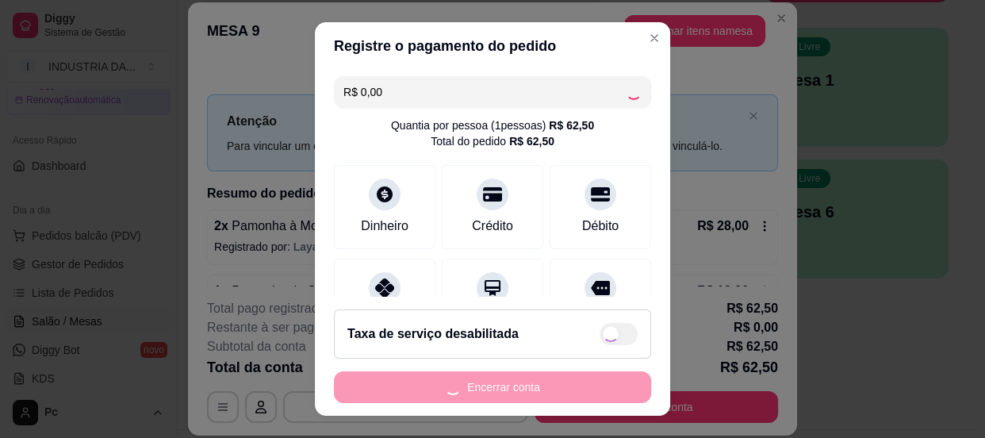
click at [569, 368] on footer "Taxa de serviço desabilitada Encerrar conta" at bounding box center [492, 355] width 355 height 119
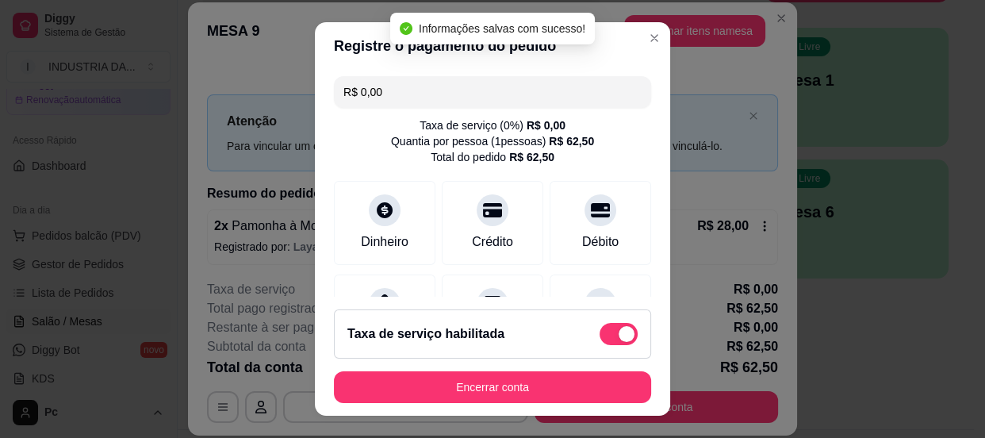
click at [599, 333] on span at bounding box center [618, 334] width 38 height 22
click at [599, 337] on input "checkbox" at bounding box center [604, 342] width 10 height 10
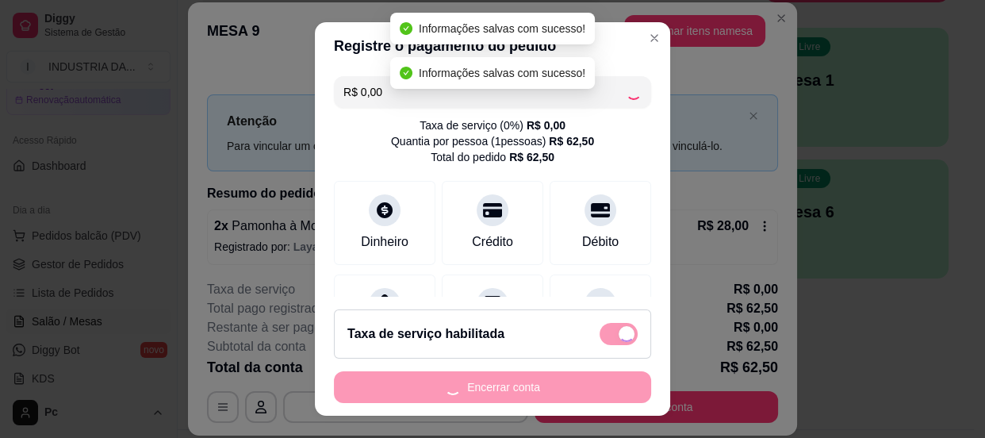
checkbox input "false"
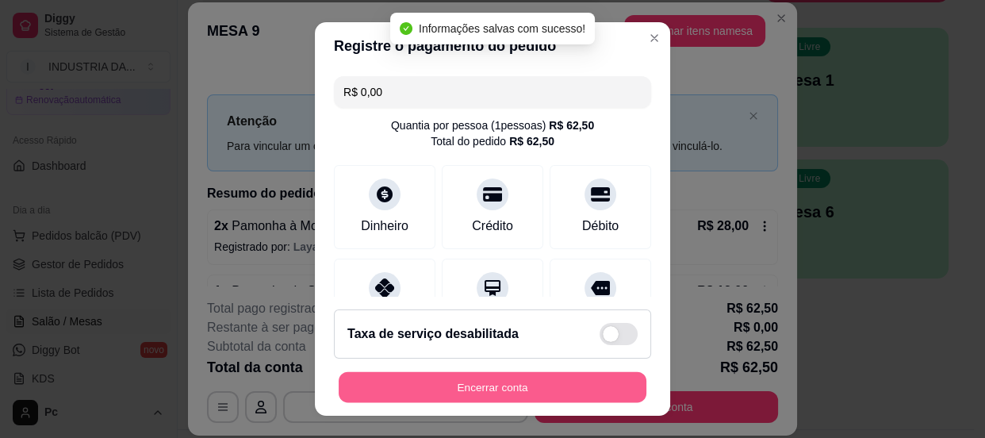
click at [576, 374] on button "Encerrar conta" at bounding box center [492, 387] width 308 height 31
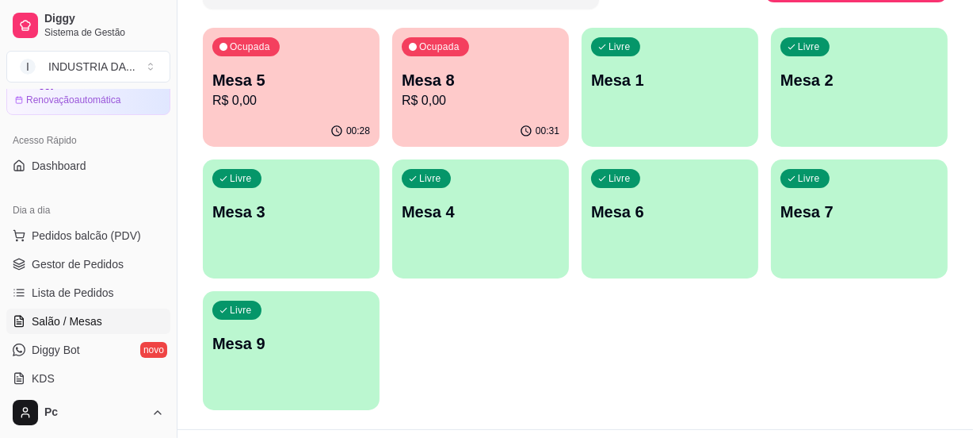
click at [515, 120] on div "00:31" at bounding box center [480, 131] width 177 height 31
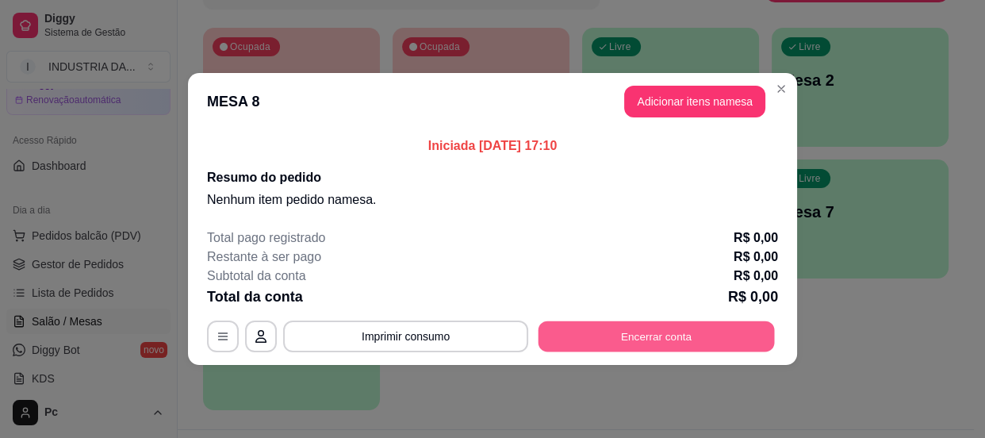
click at [680, 333] on button "Encerrar conta" at bounding box center [656, 336] width 236 height 31
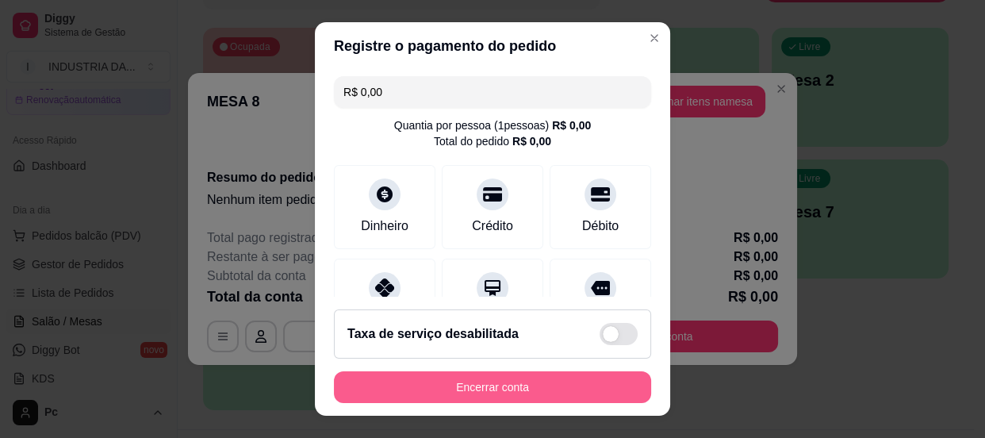
click at [589, 388] on button "Encerrar conta" at bounding box center [492, 387] width 317 height 32
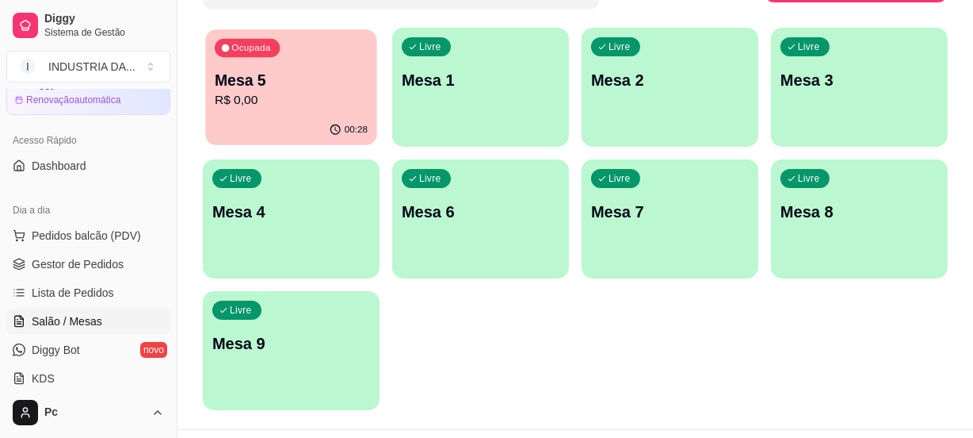
click at [235, 72] on p "Mesa 5" at bounding box center [291, 80] width 153 height 21
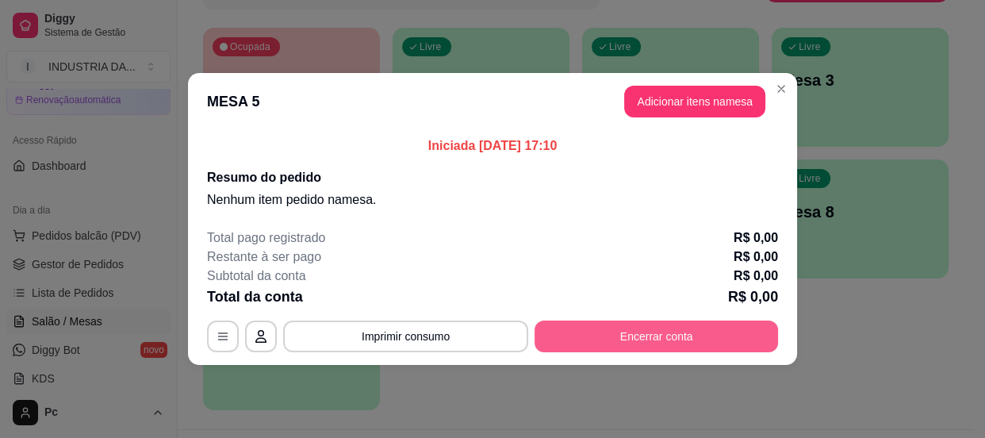
click at [594, 332] on button "Encerrar conta" at bounding box center [655, 336] width 243 height 32
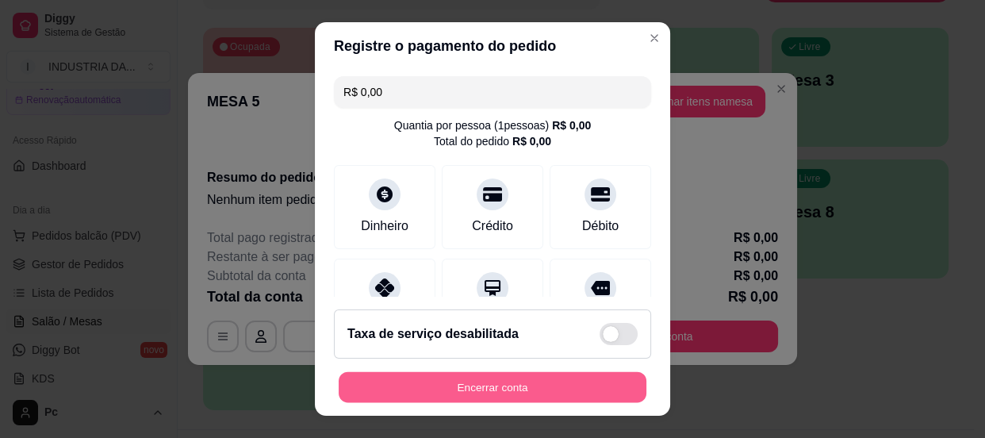
click at [549, 381] on button "Encerrar conta" at bounding box center [492, 387] width 308 height 31
